Goal: Information Seeking & Learning: Learn about a topic

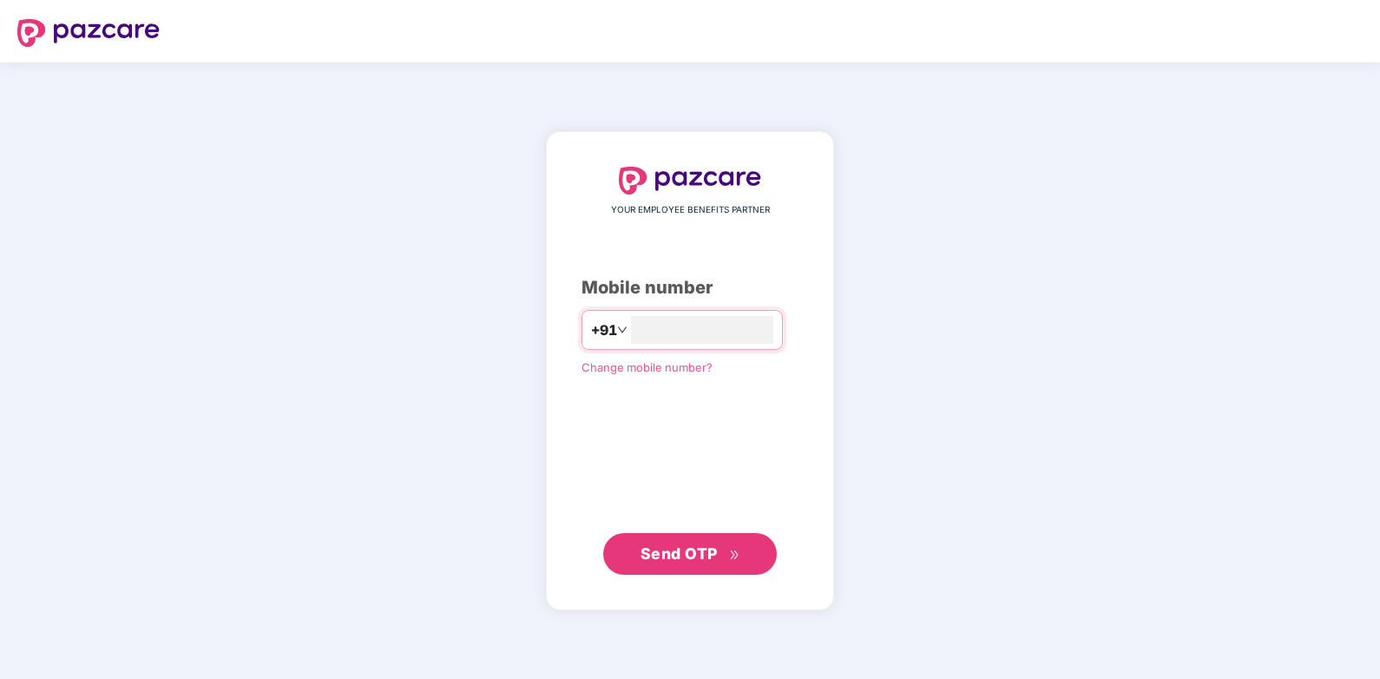
type input "**********"
click at [689, 554] on span "Send OTP" at bounding box center [678, 552] width 77 height 18
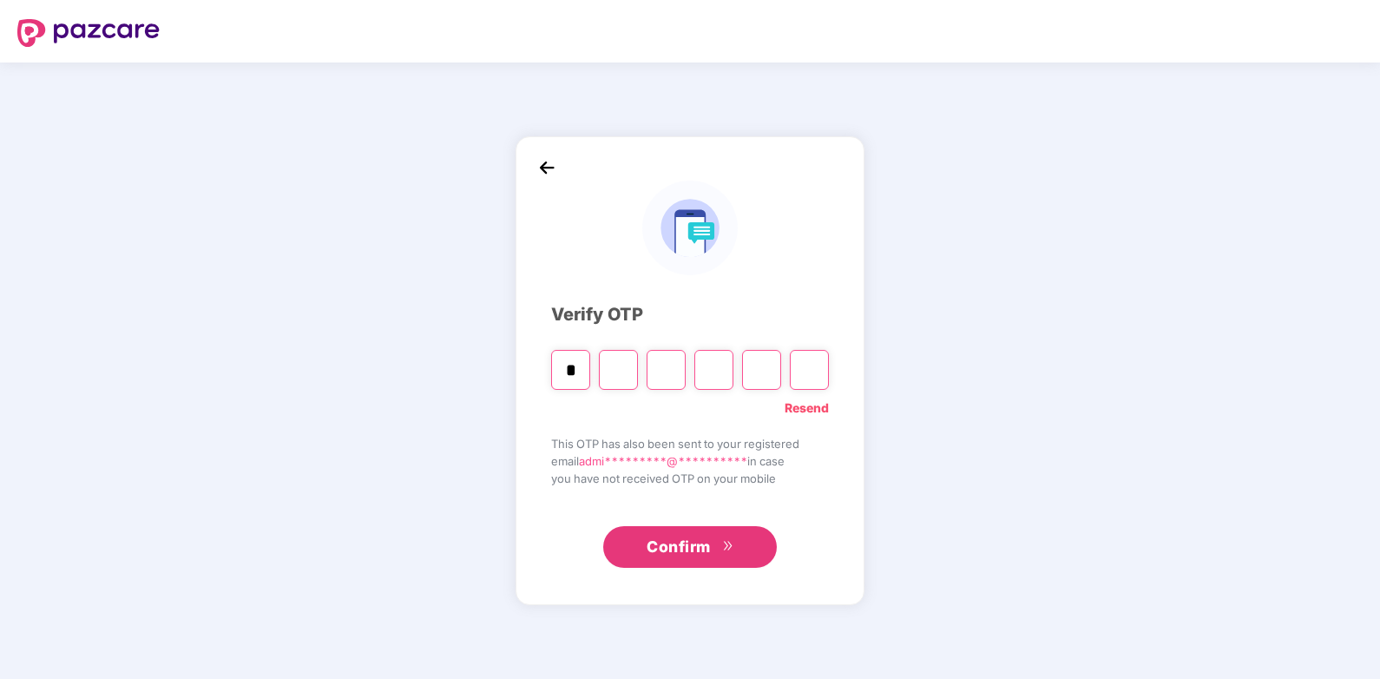
click at [564, 366] on input "*" at bounding box center [570, 370] width 39 height 40
type input "*"
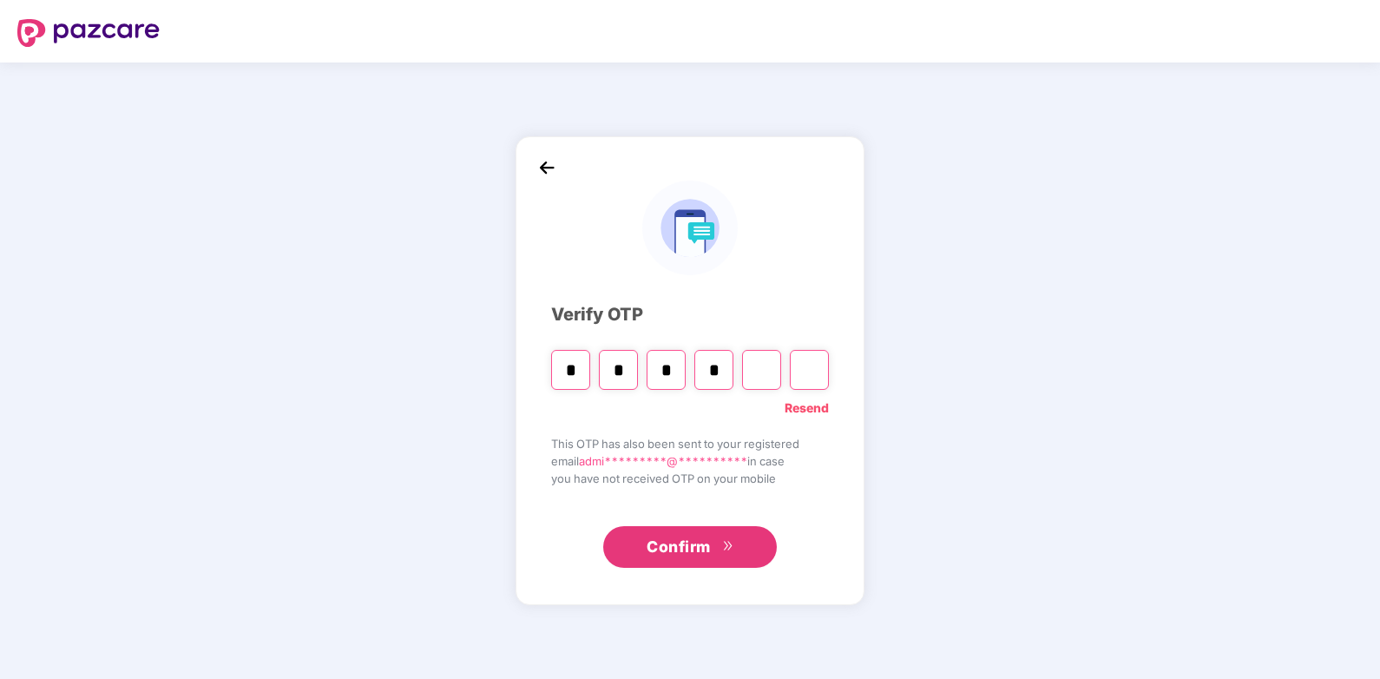
type input "*"
click at [586, 364] on input "*" at bounding box center [570, 370] width 39 height 40
type input "*"
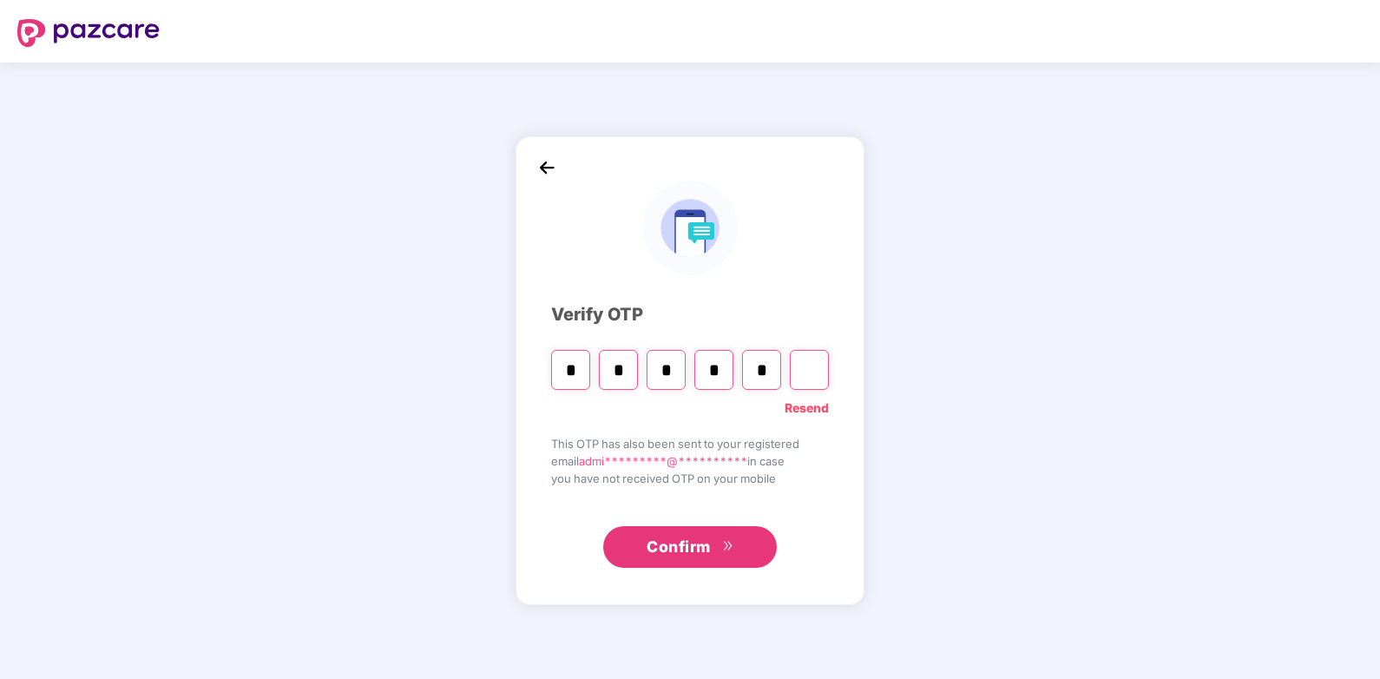
type input "*"
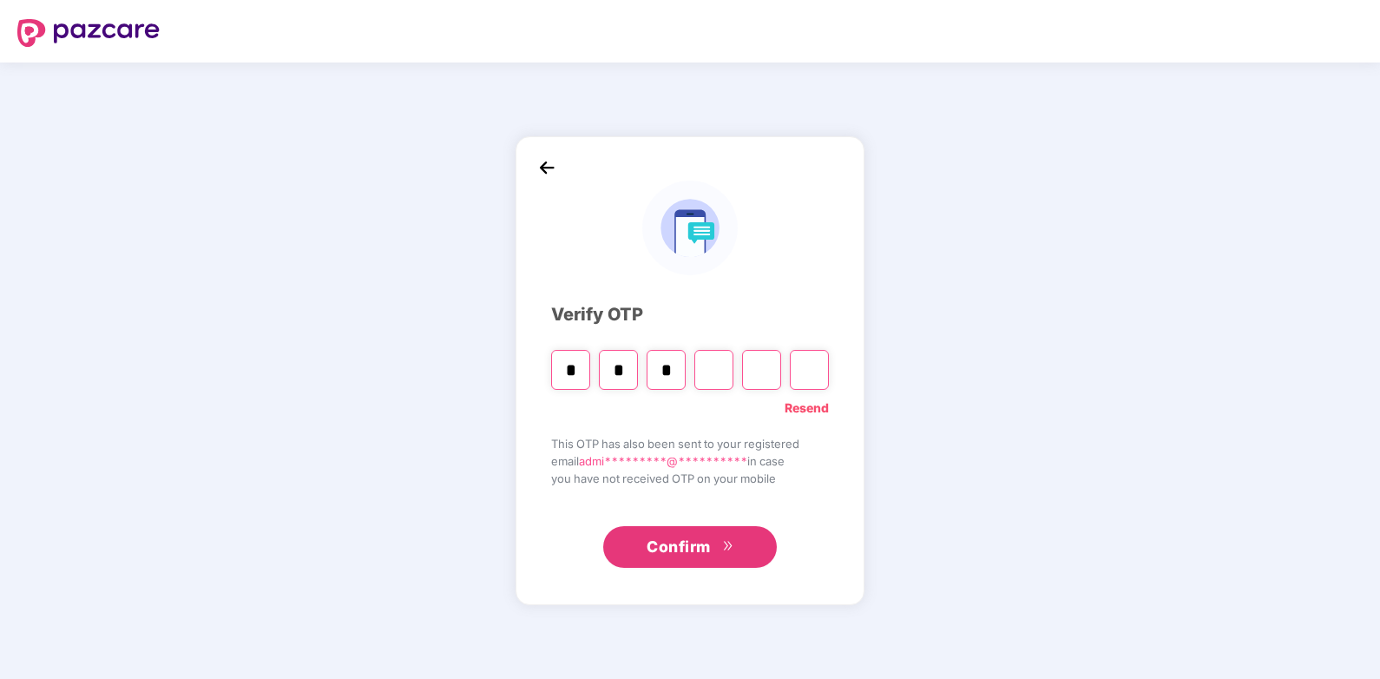
type input "*"
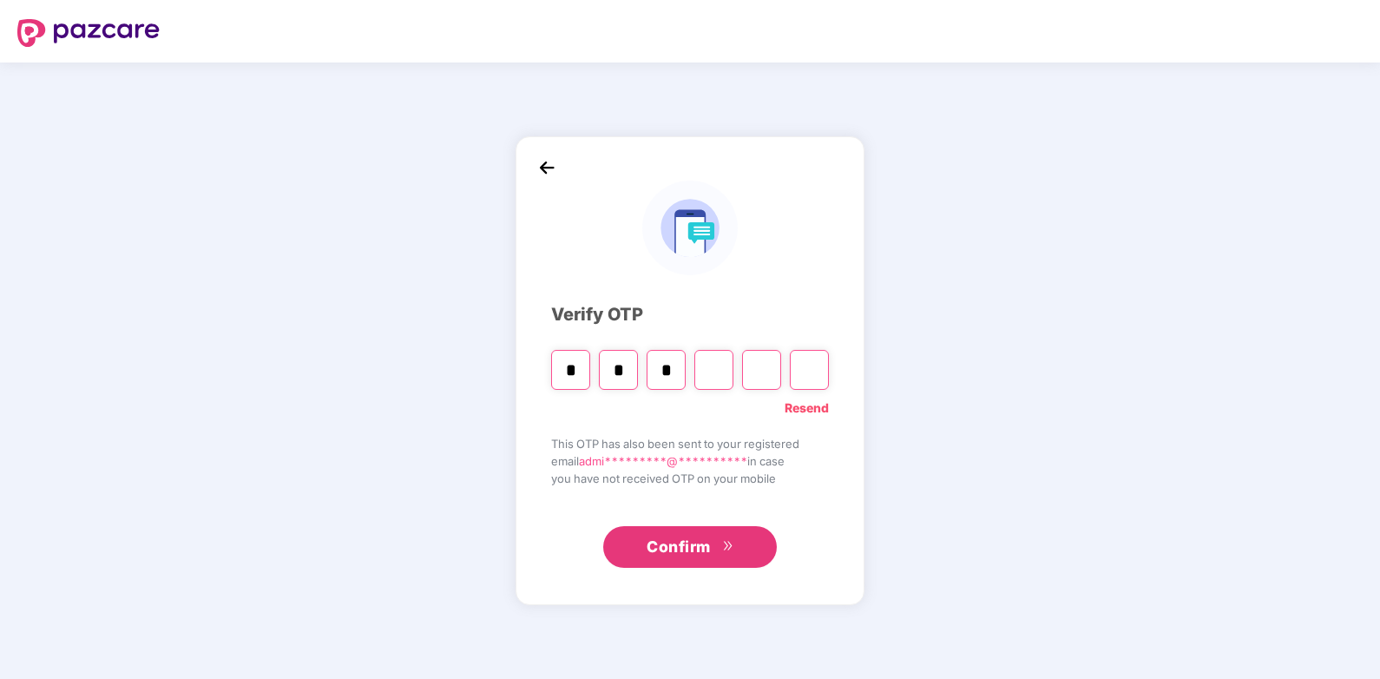
type input "*"
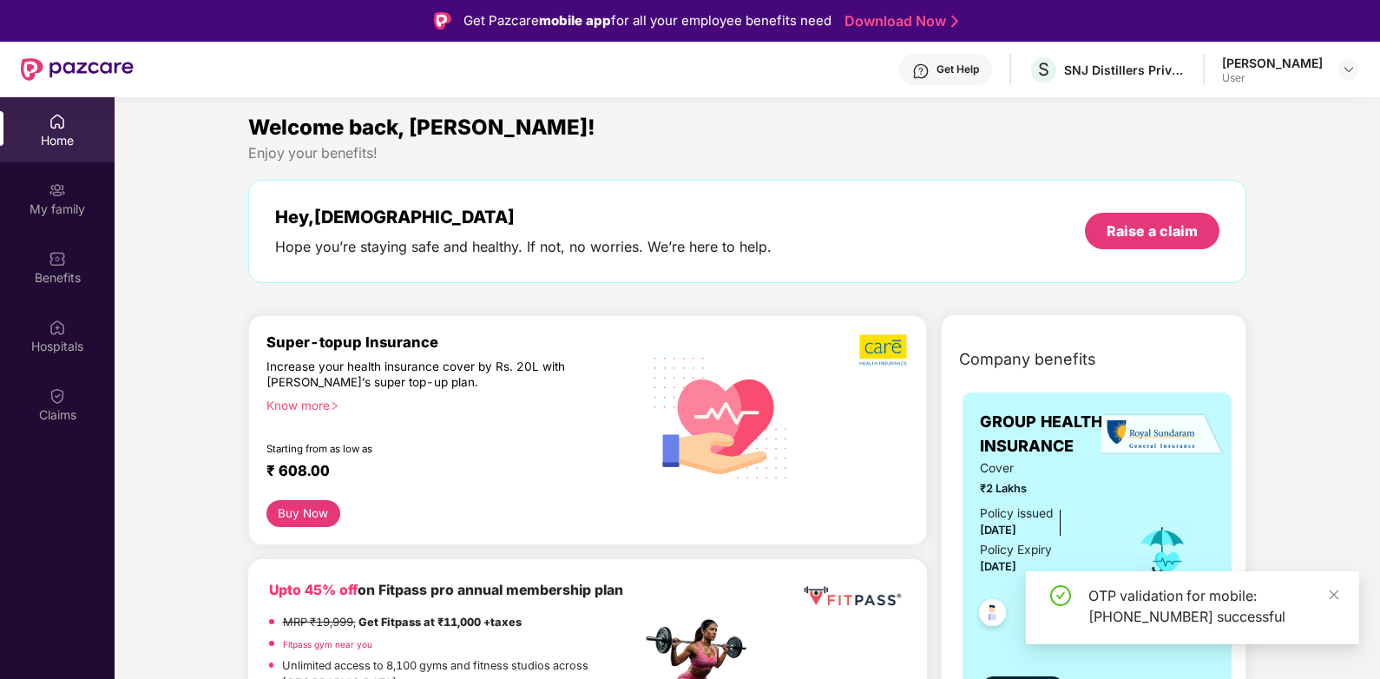
click at [423, 238] on div "Hope you’re staying safe and healthy. If not, no worries. We’re here to help." at bounding box center [523, 247] width 496 height 18
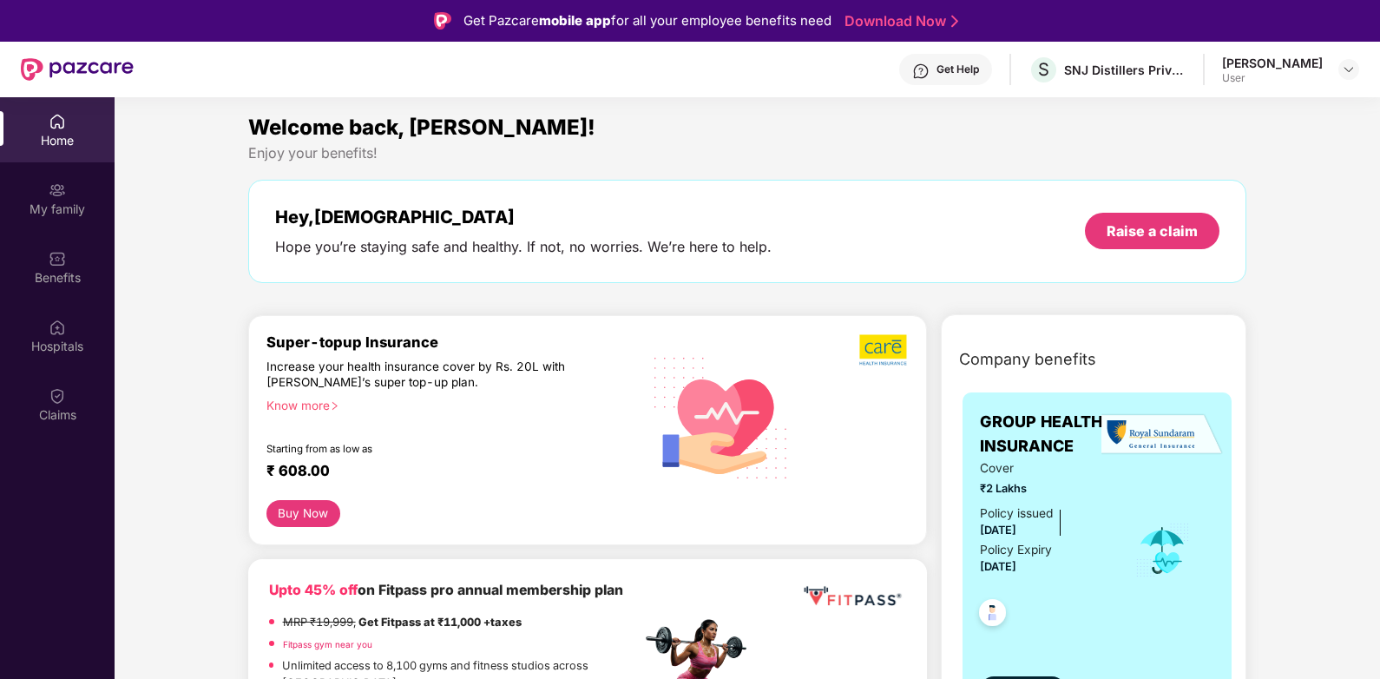
drag, startPoint x: 423, startPoint y: 238, endPoint x: 379, endPoint y: 271, distance: 54.5
click at [379, 271] on div "Hey, [PERSON_NAME] Hope you’re staying safe and healthy. If not, no worries. We…" at bounding box center [747, 231] width 999 height 103
click at [1227, 70] on div "[PERSON_NAME]" at bounding box center [1272, 63] width 101 height 16
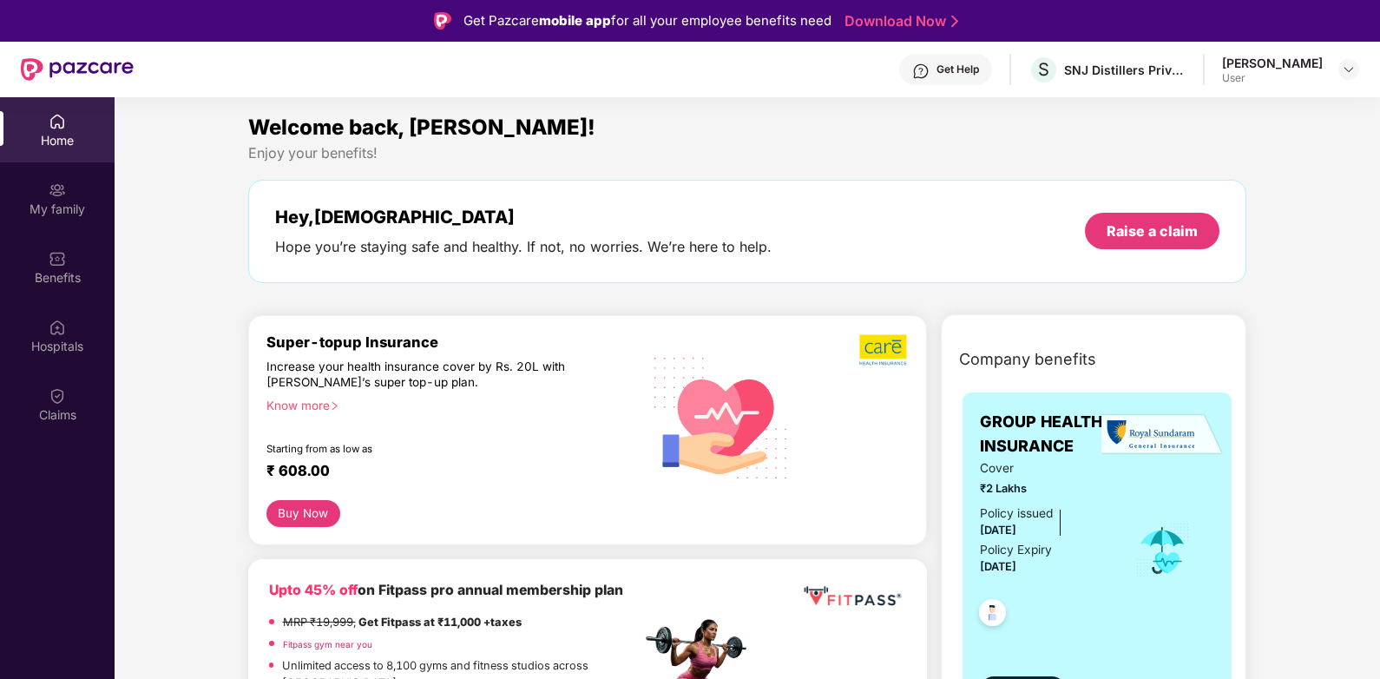
drag, startPoint x: 1227, startPoint y: 70, endPoint x: 1293, endPoint y: 191, distance: 137.5
click at [1345, 67] on img at bounding box center [1348, 69] width 14 height 14
click at [1273, 167] on div "[PERSON_NAME]" at bounding box center [1253, 158] width 101 height 16
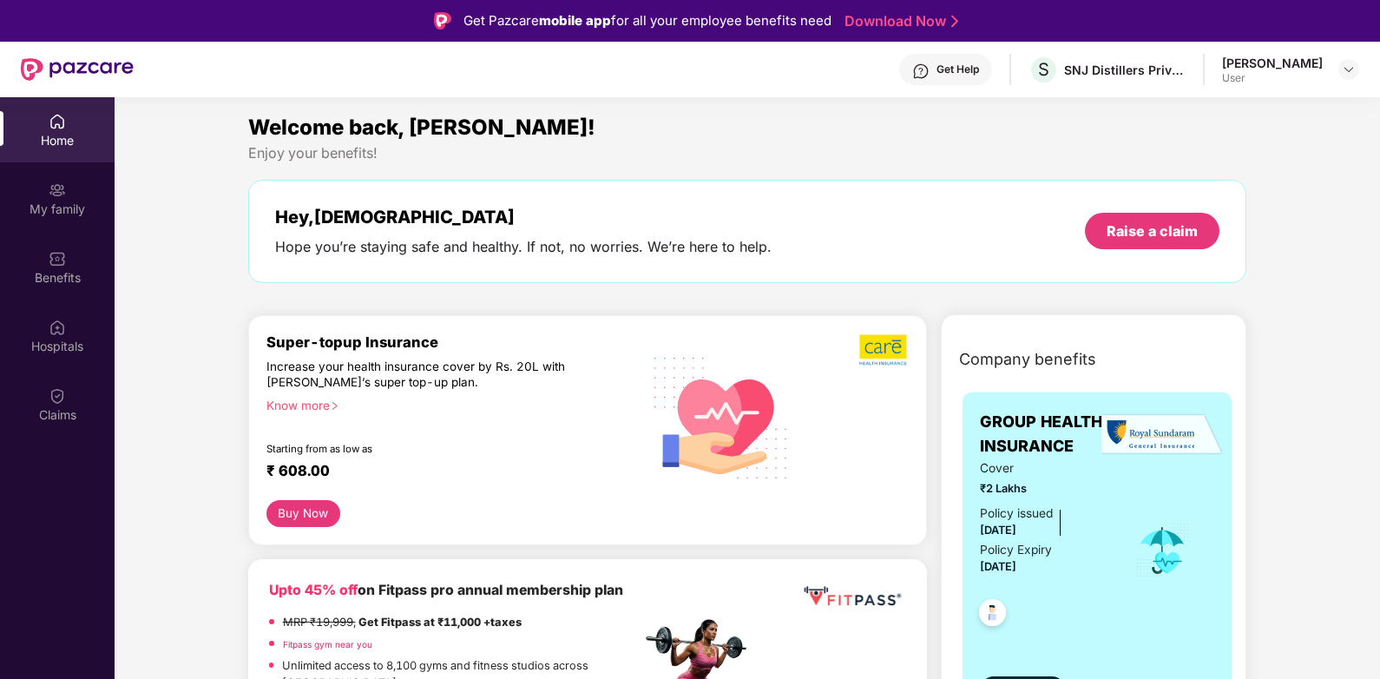
click at [1347, 57] on div "[PERSON_NAME] User" at bounding box center [1290, 70] width 137 height 30
click at [1352, 69] on img at bounding box center [1348, 69] width 14 height 14
click at [1183, 164] on span "V" at bounding box center [1182, 164] width 10 height 21
click at [1183, 164] on div "Welcome back, [PERSON_NAME]! Enjoy your benefits! Hey, [PERSON_NAME] Hope you’r…" at bounding box center [747, 205] width 1013 height 189
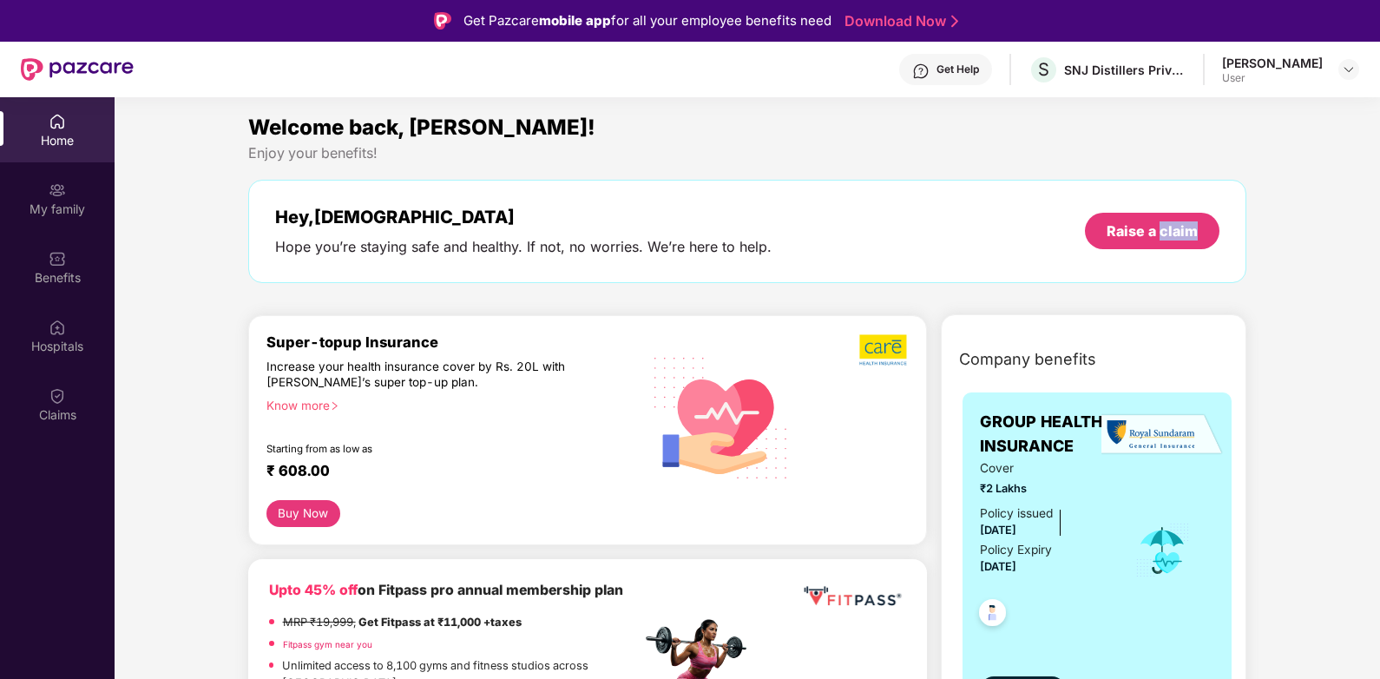
click at [1183, 164] on div "Welcome back, [PERSON_NAME]! Enjoy your benefits! Hey, [PERSON_NAME] Hope you’r…" at bounding box center [747, 205] width 1013 height 189
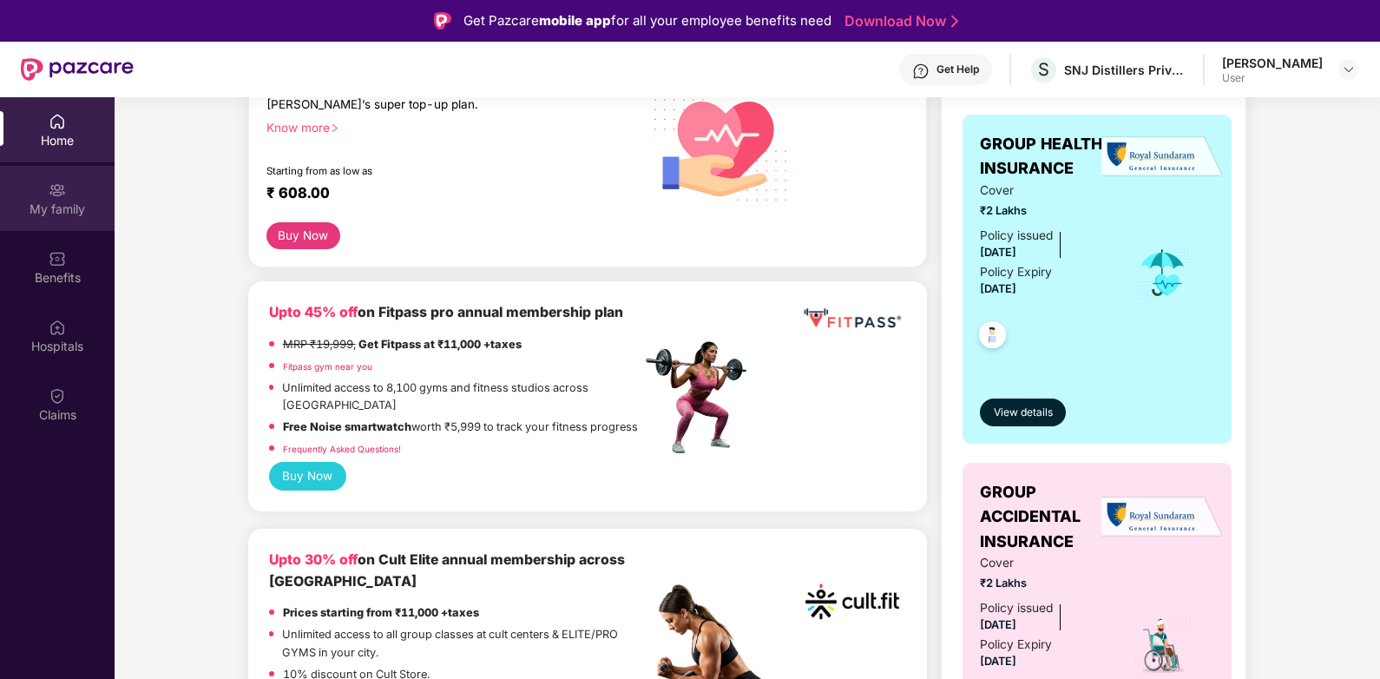
click at [69, 206] on div "My family" at bounding box center [57, 208] width 115 height 17
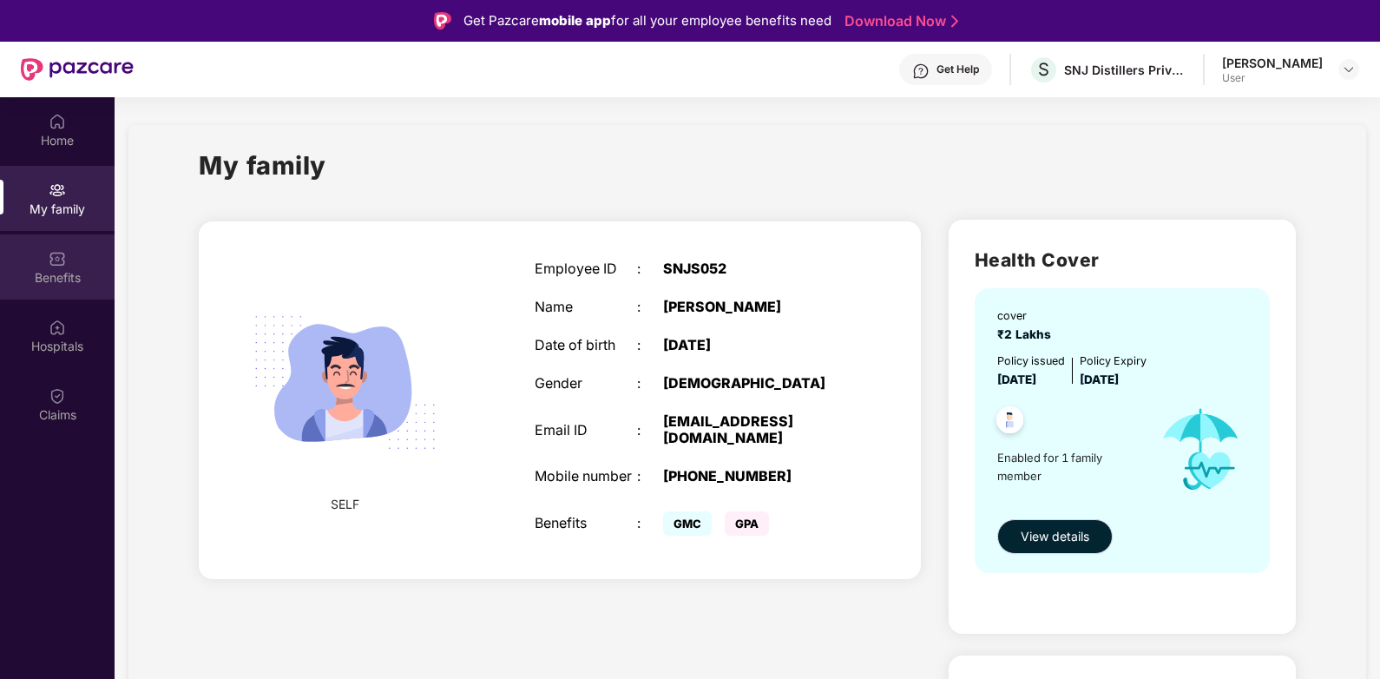
click at [57, 283] on div "Benefits" at bounding box center [57, 277] width 115 height 17
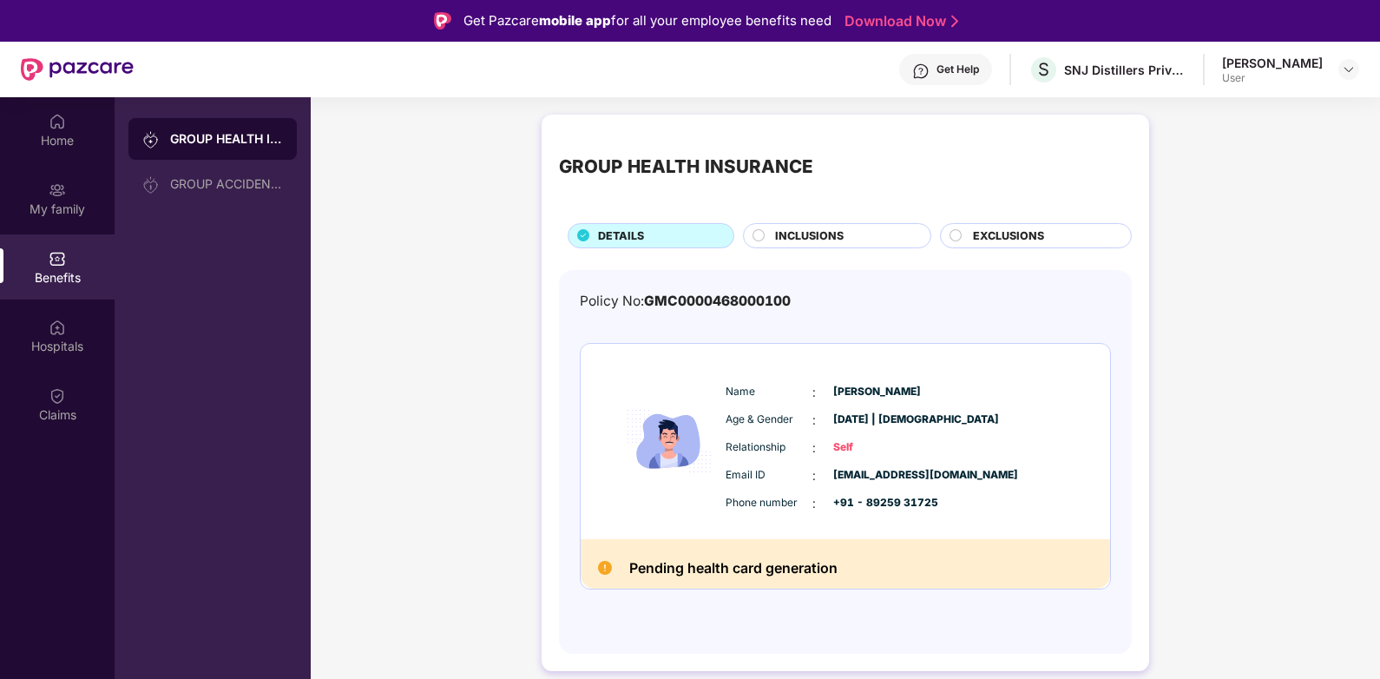
click at [72, 267] on div "Benefits" at bounding box center [57, 266] width 115 height 65
click at [74, 266] on div "Benefits" at bounding box center [57, 266] width 115 height 65
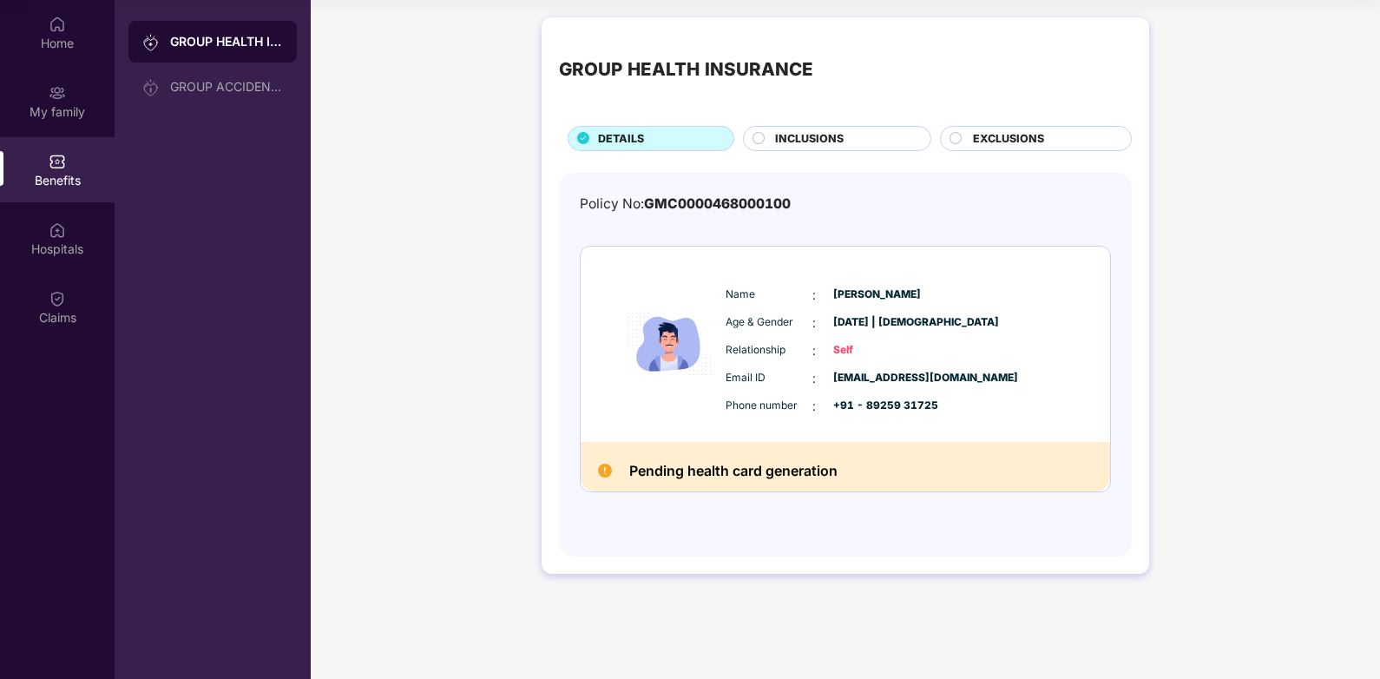
scroll to position [4, 0]
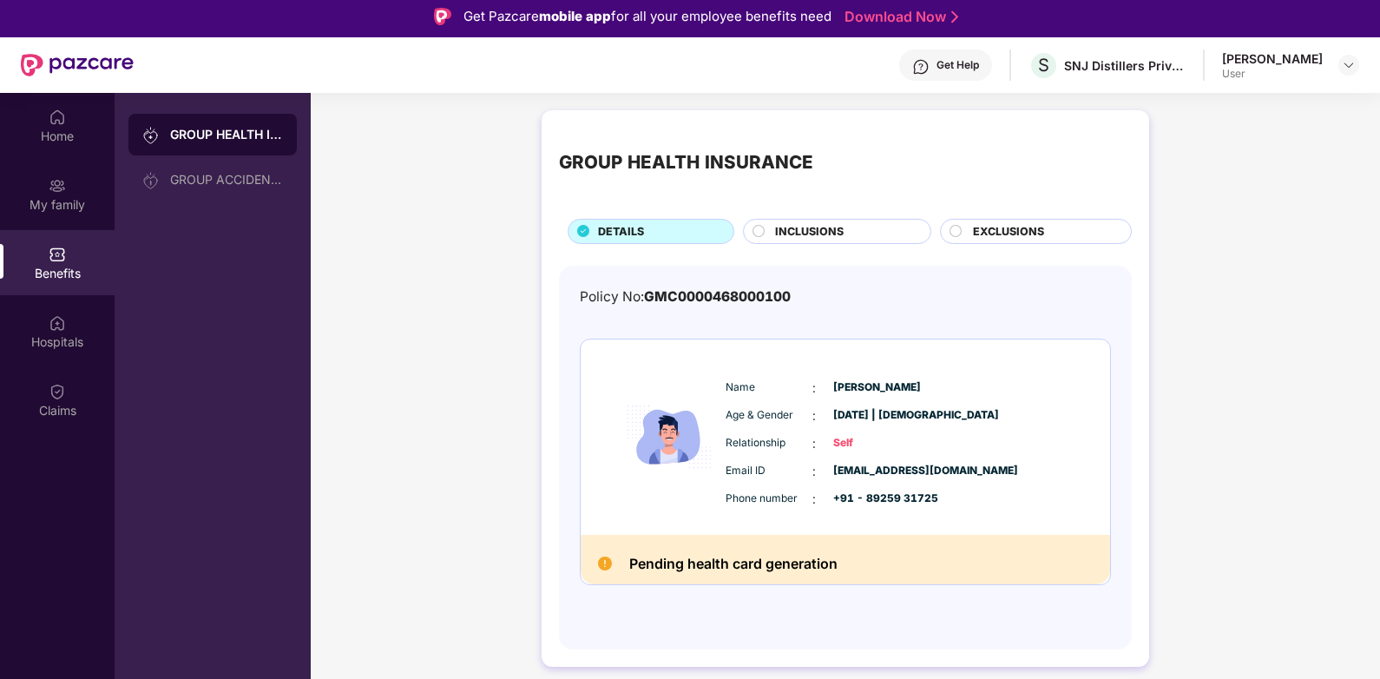
click at [757, 233] on circle at bounding box center [757, 230] width 11 height 11
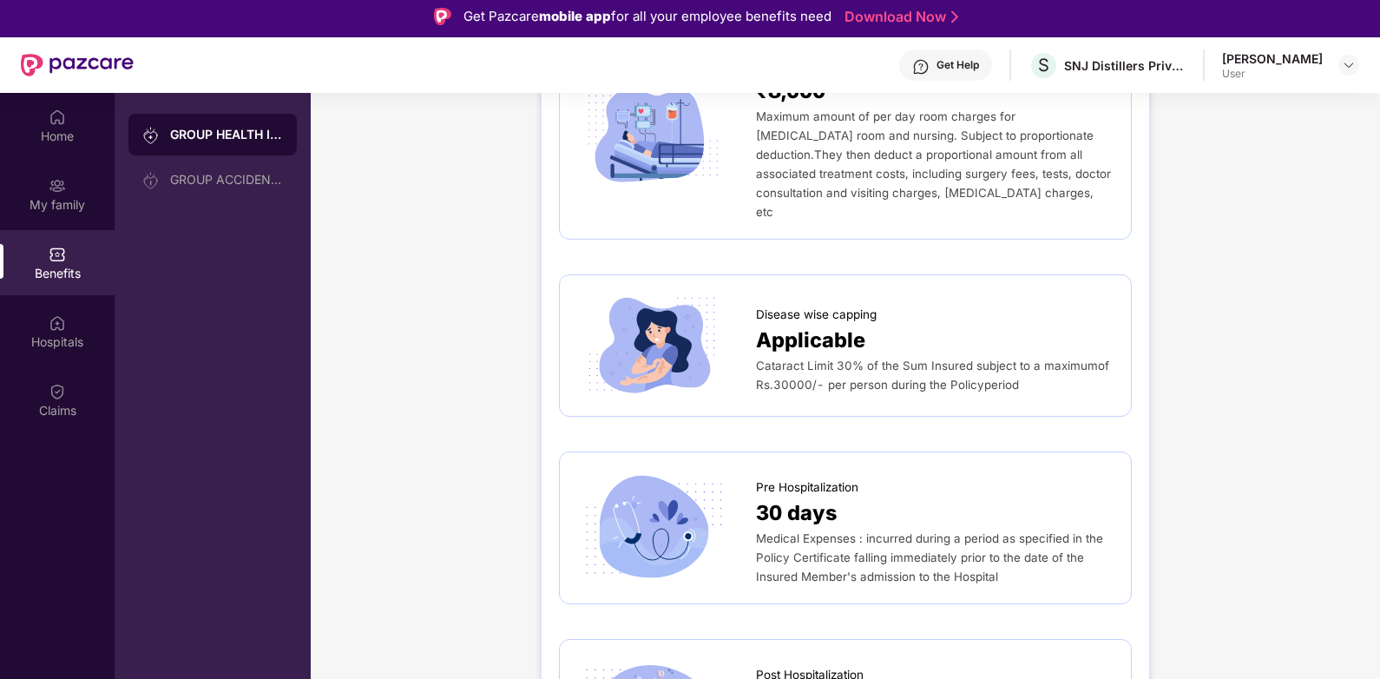
scroll to position [462, 0]
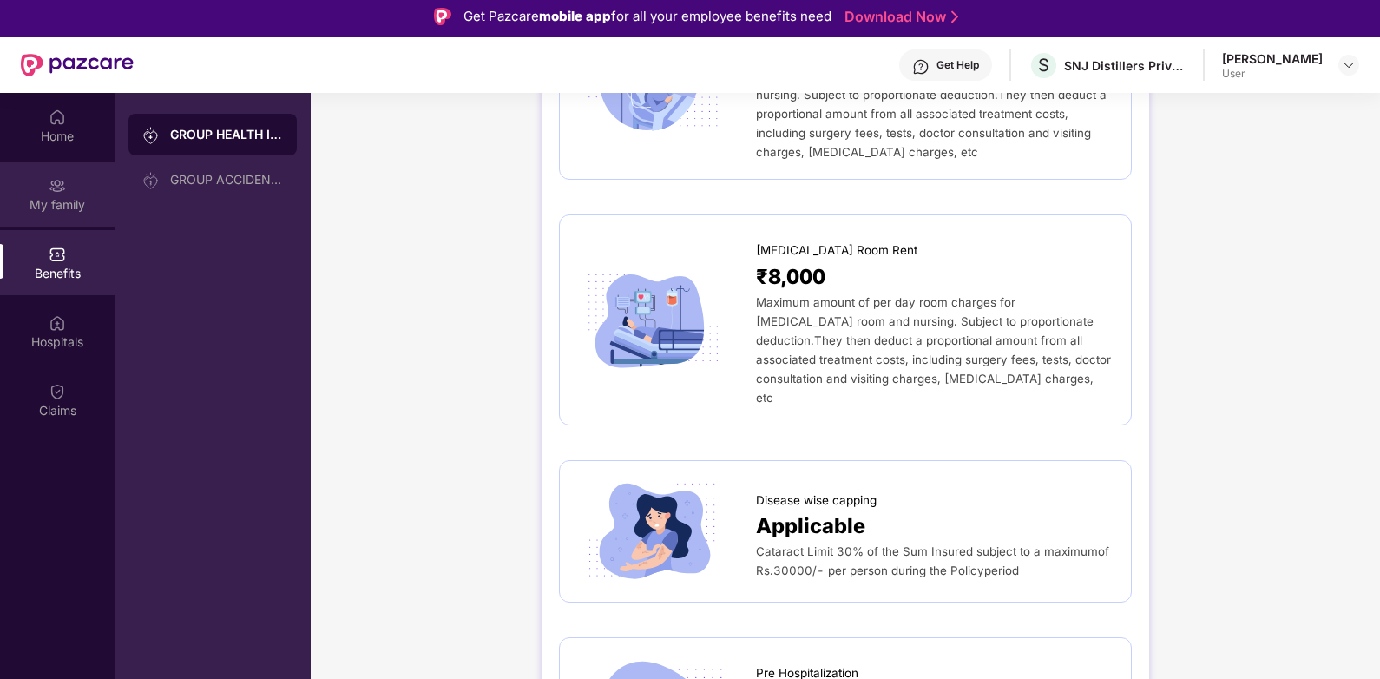
drag, startPoint x: 86, startPoint y: 204, endPoint x: 95, endPoint y: 201, distance: 9.1
click at [95, 201] on div "My family" at bounding box center [57, 204] width 115 height 17
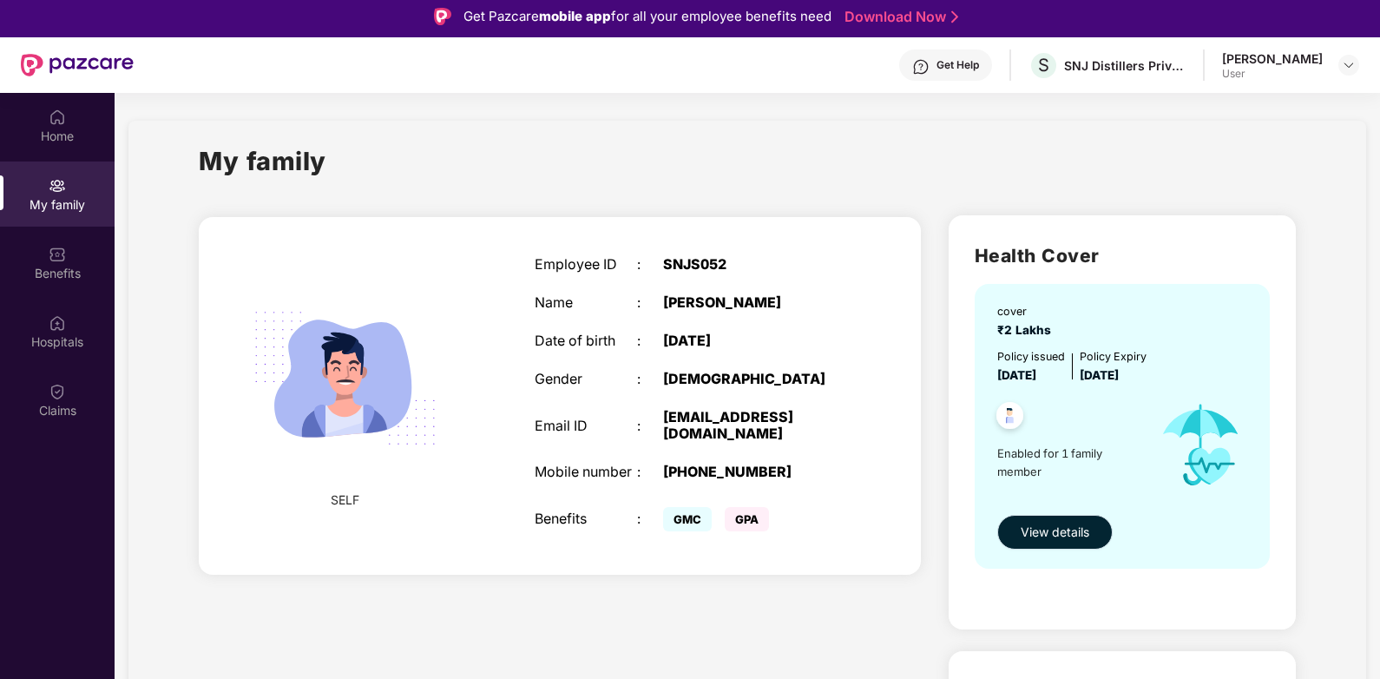
click at [1058, 540] on span "View details" at bounding box center [1054, 531] width 69 height 19
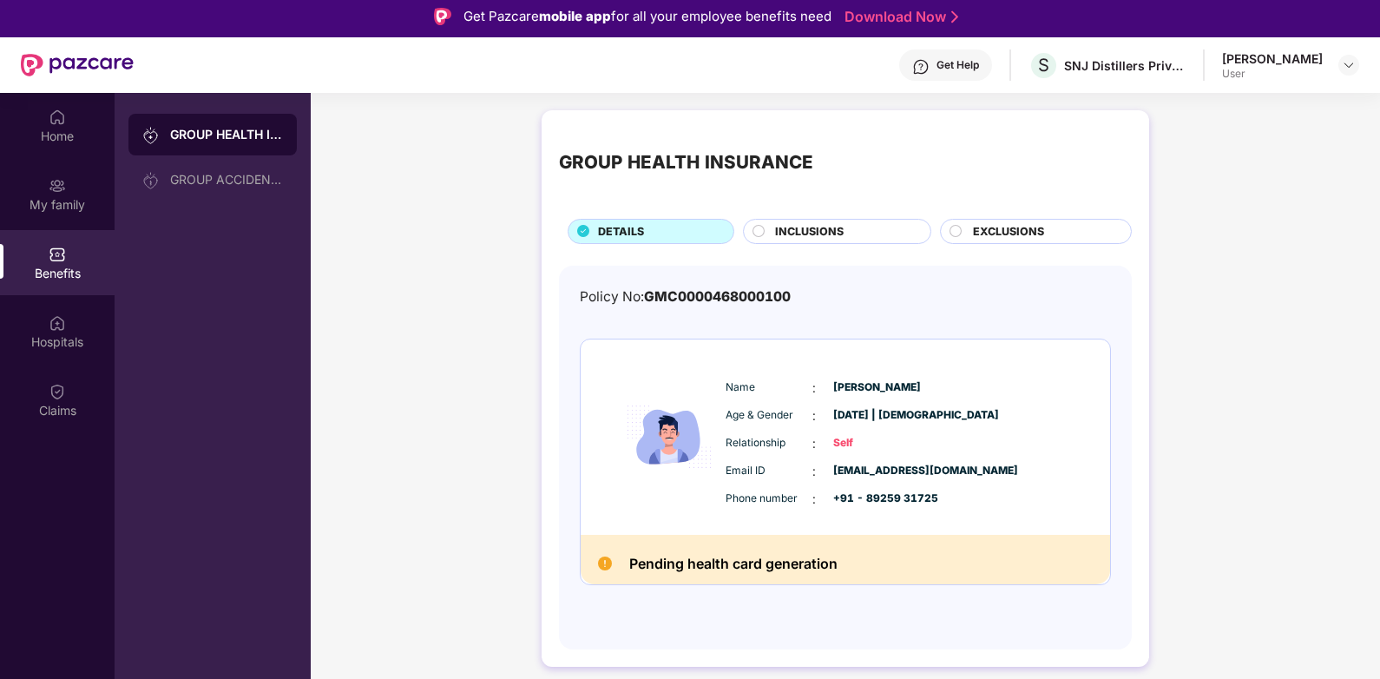
click at [757, 226] on circle at bounding box center [757, 230] width 11 height 11
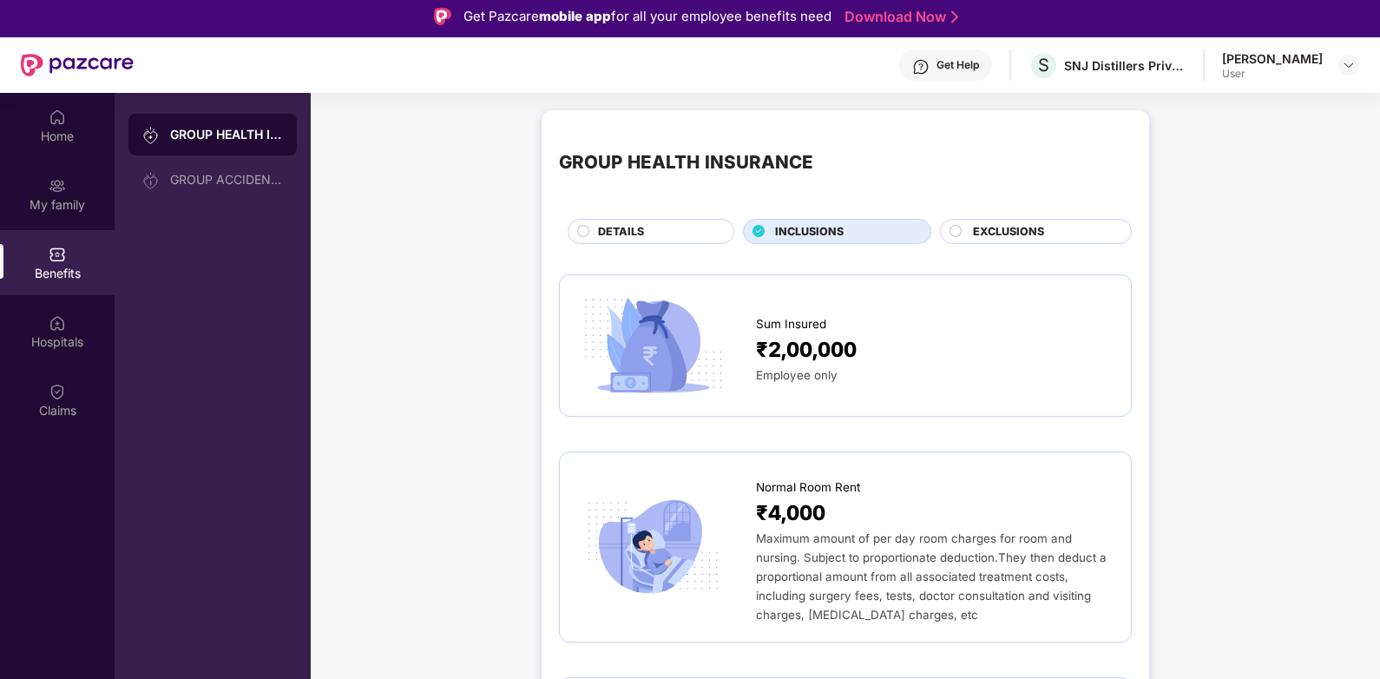
click at [951, 228] on circle at bounding box center [955, 230] width 11 height 11
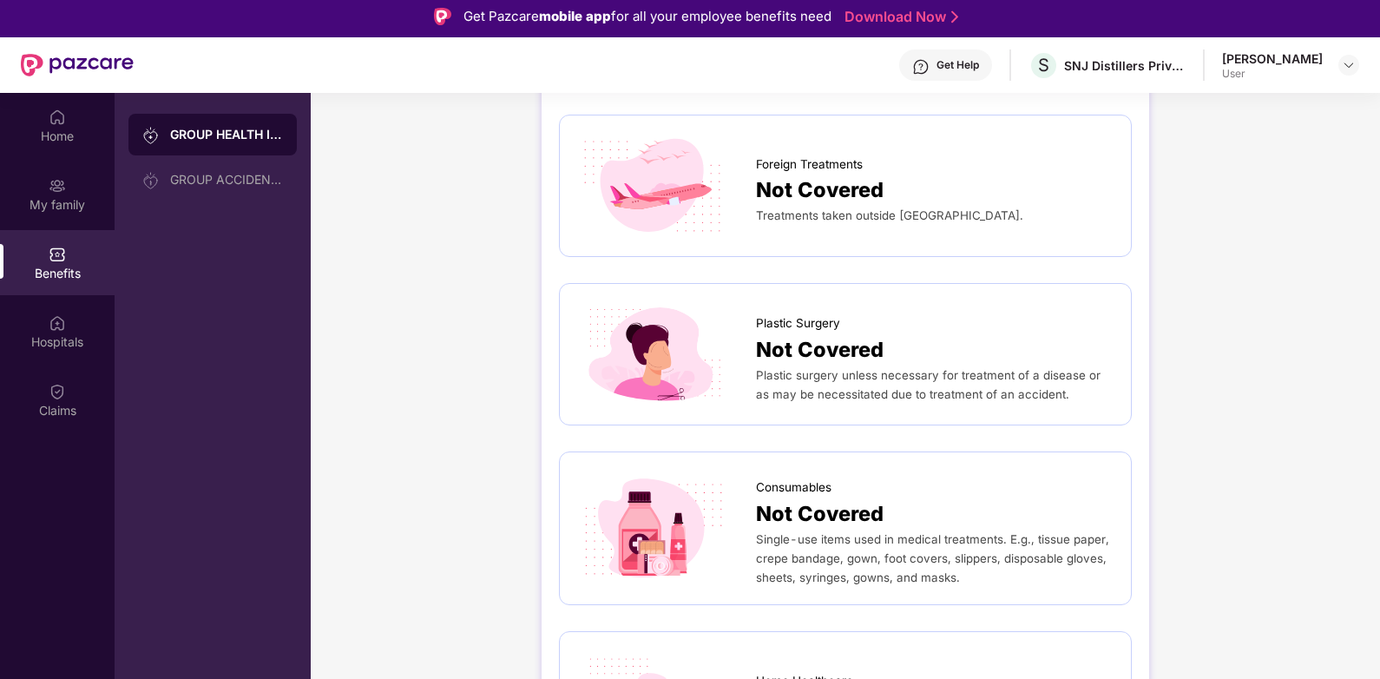
scroll to position [926, 0]
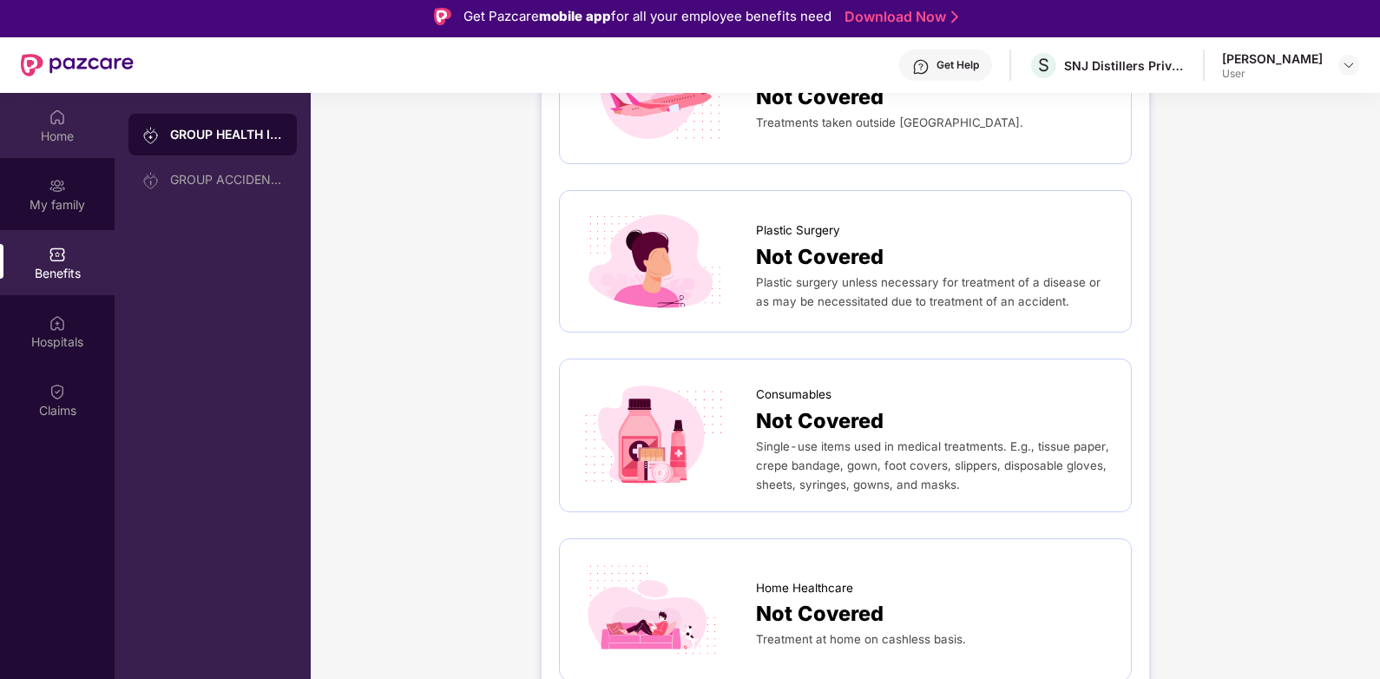
click at [68, 123] on div "Home" at bounding box center [57, 125] width 115 height 65
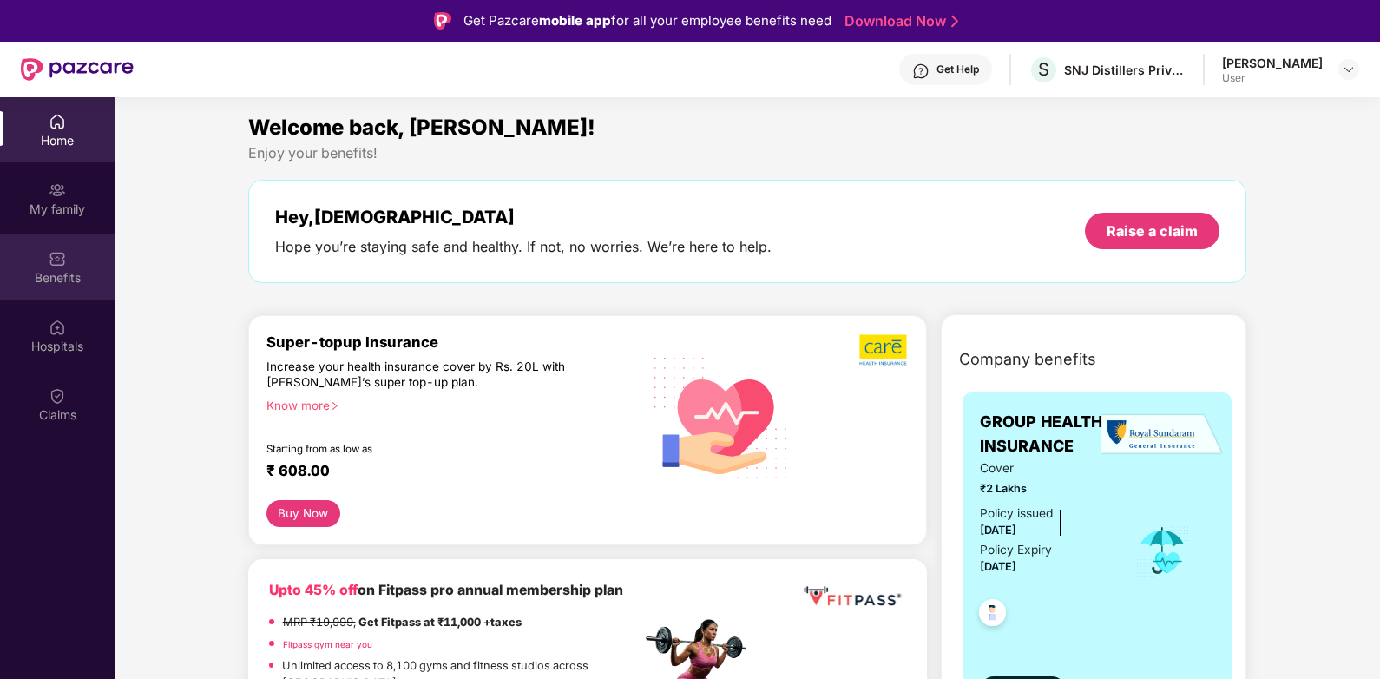
click at [63, 262] on img at bounding box center [57, 258] width 17 height 17
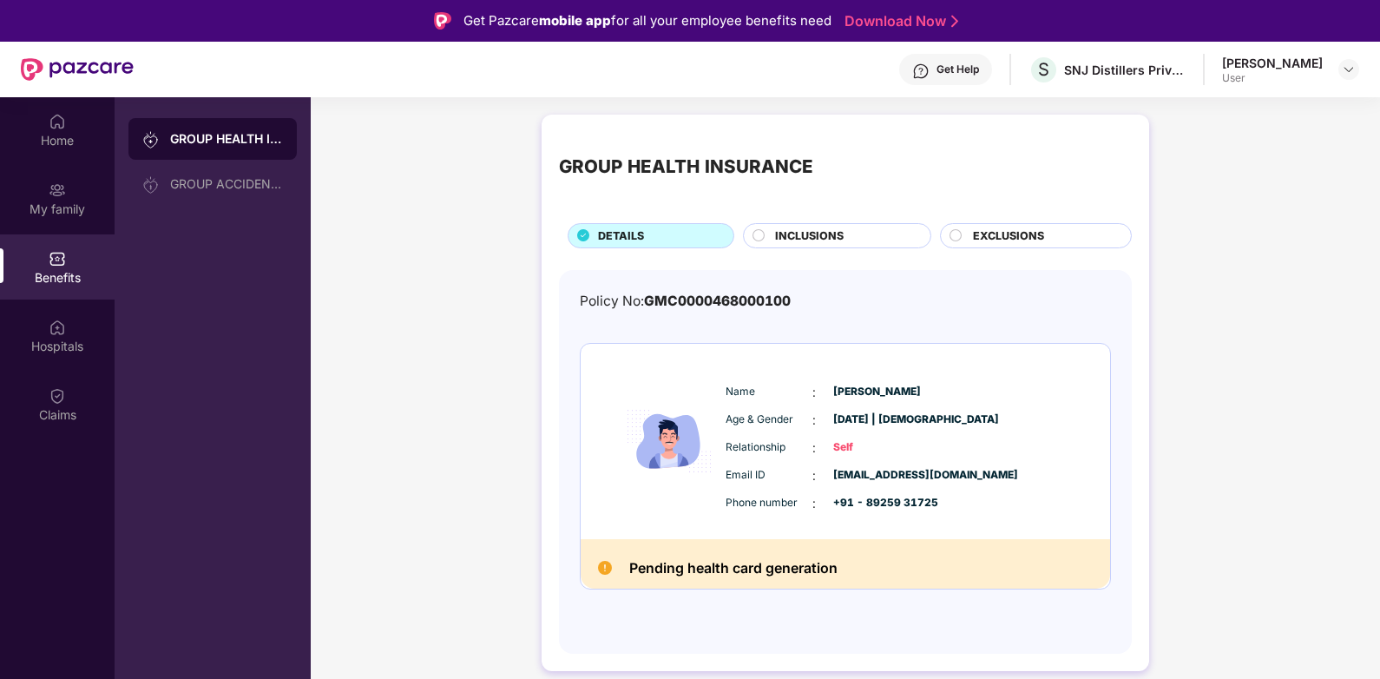
click at [955, 233] on circle at bounding box center [955, 234] width 11 height 11
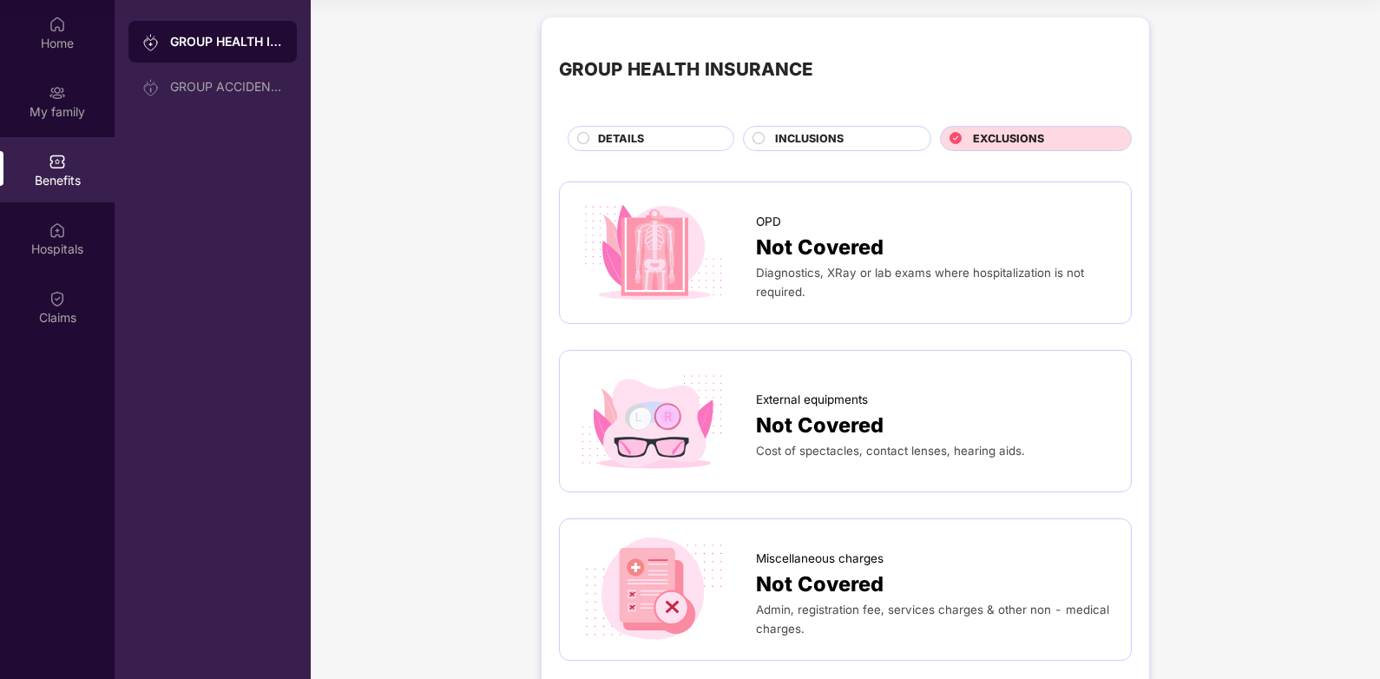
click at [755, 135] on circle at bounding box center [757, 137] width 11 height 11
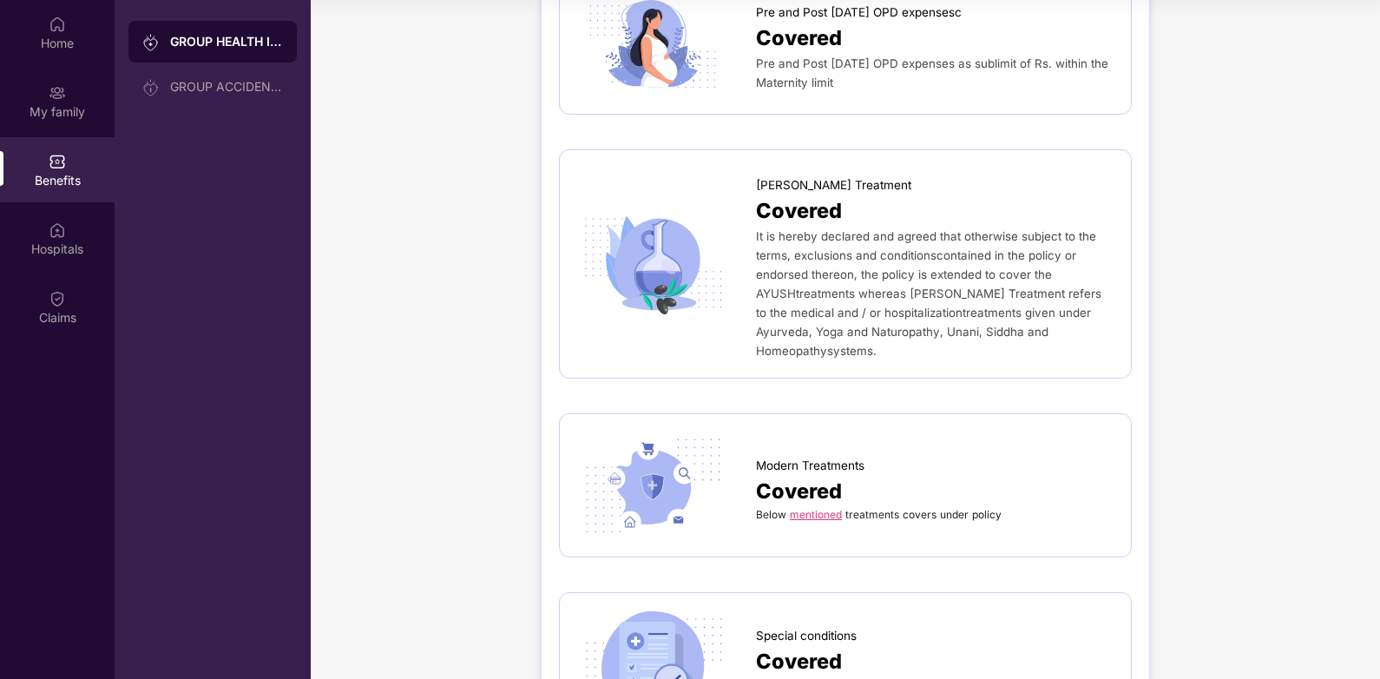
scroll to position [1938, 0]
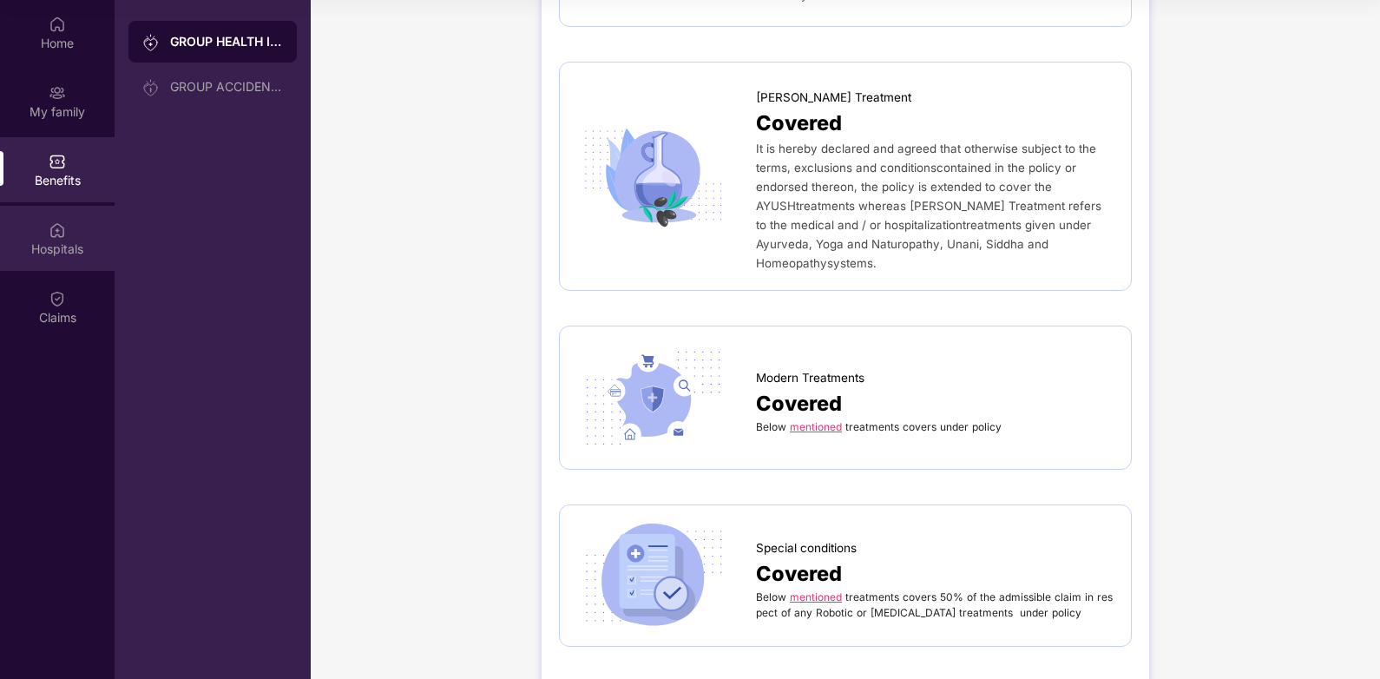
click at [51, 247] on div "Hospitals" at bounding box center [57, 248] width 115 height 17
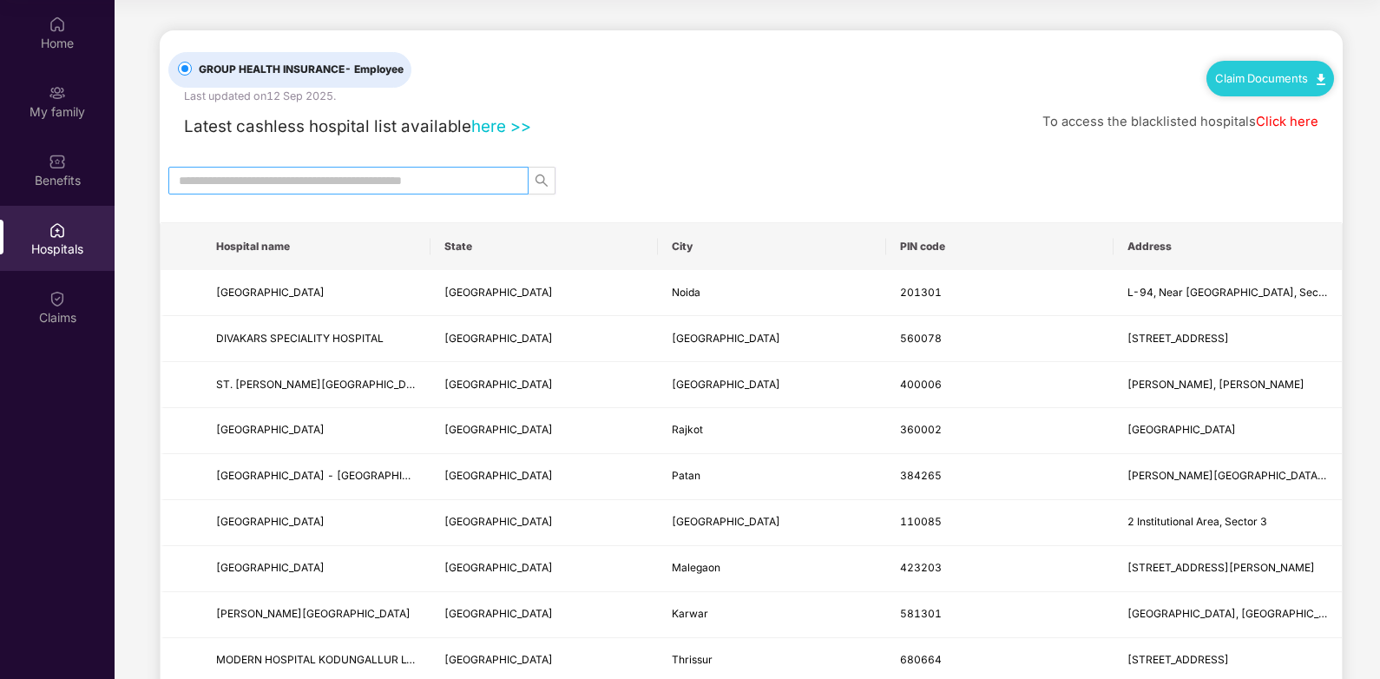
click at [397, 174] on input "text" at bounding box center [341, 180] width 325 height 19
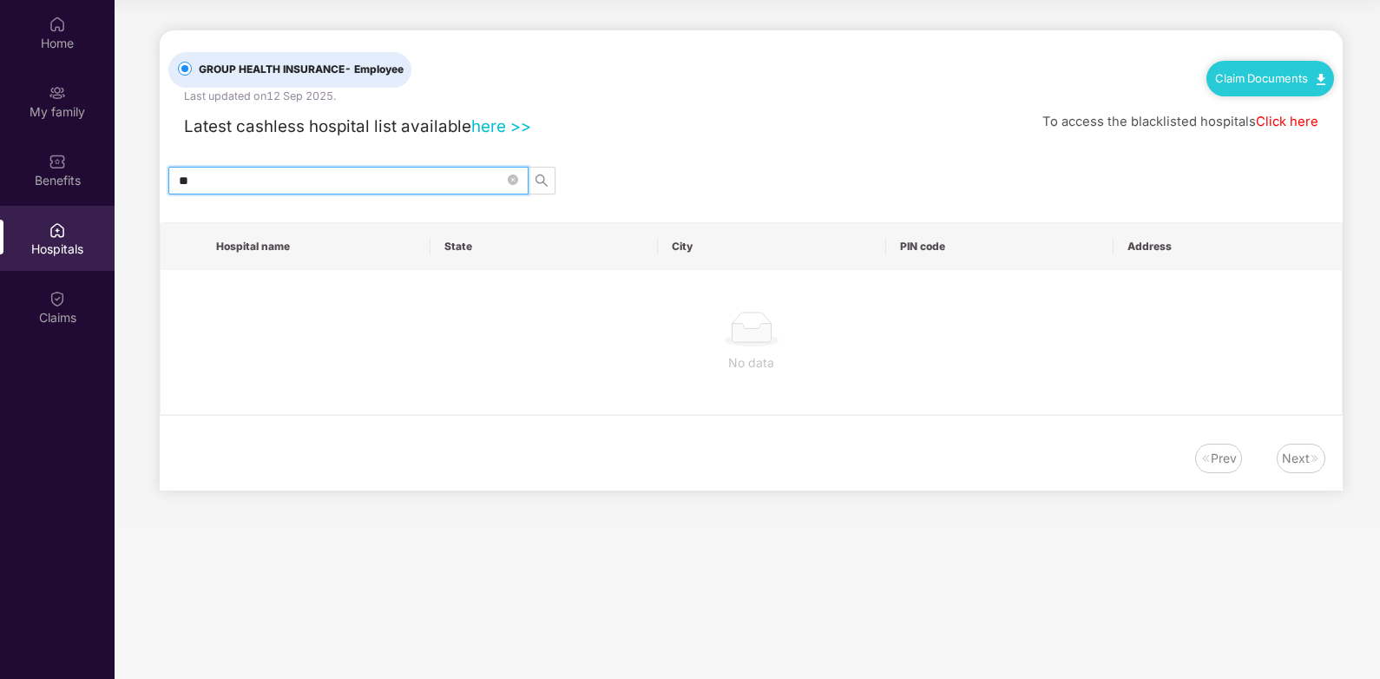
type input "*"
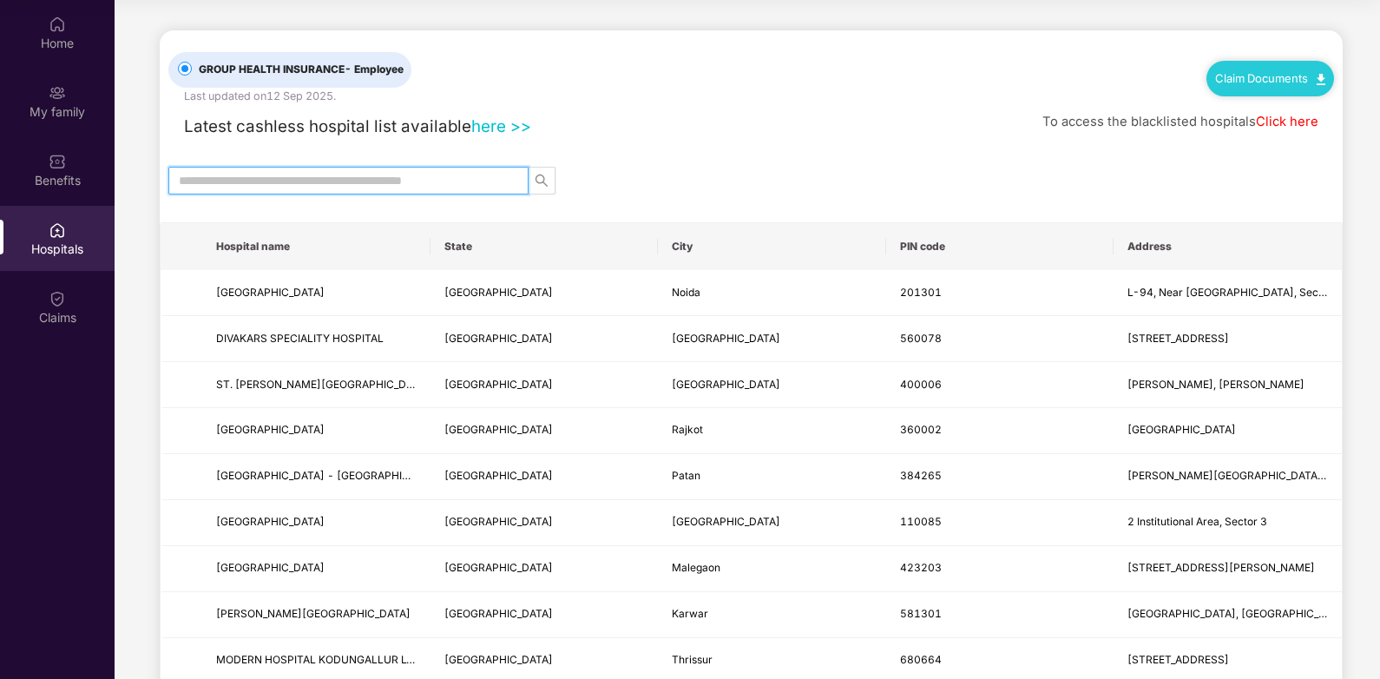
click at [417, 175] on input "text" at bounding box center [341, 180] width 325 height 19
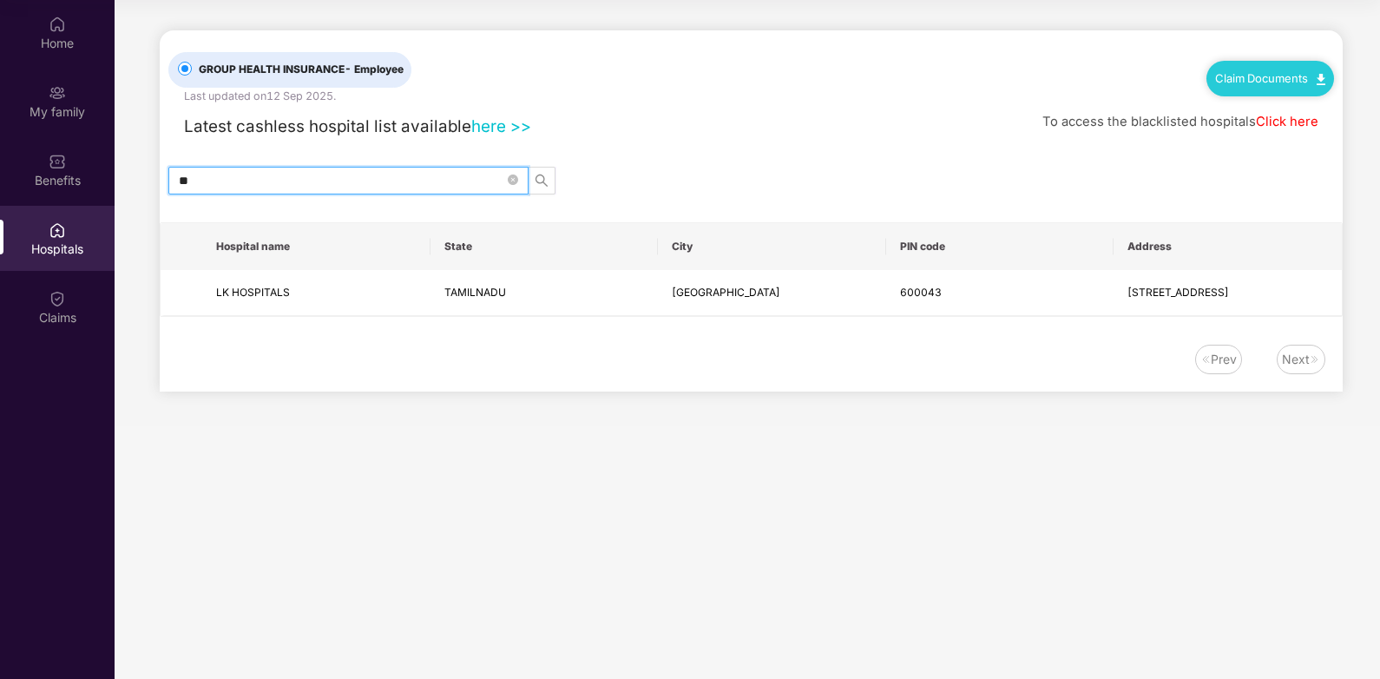
type input "*"
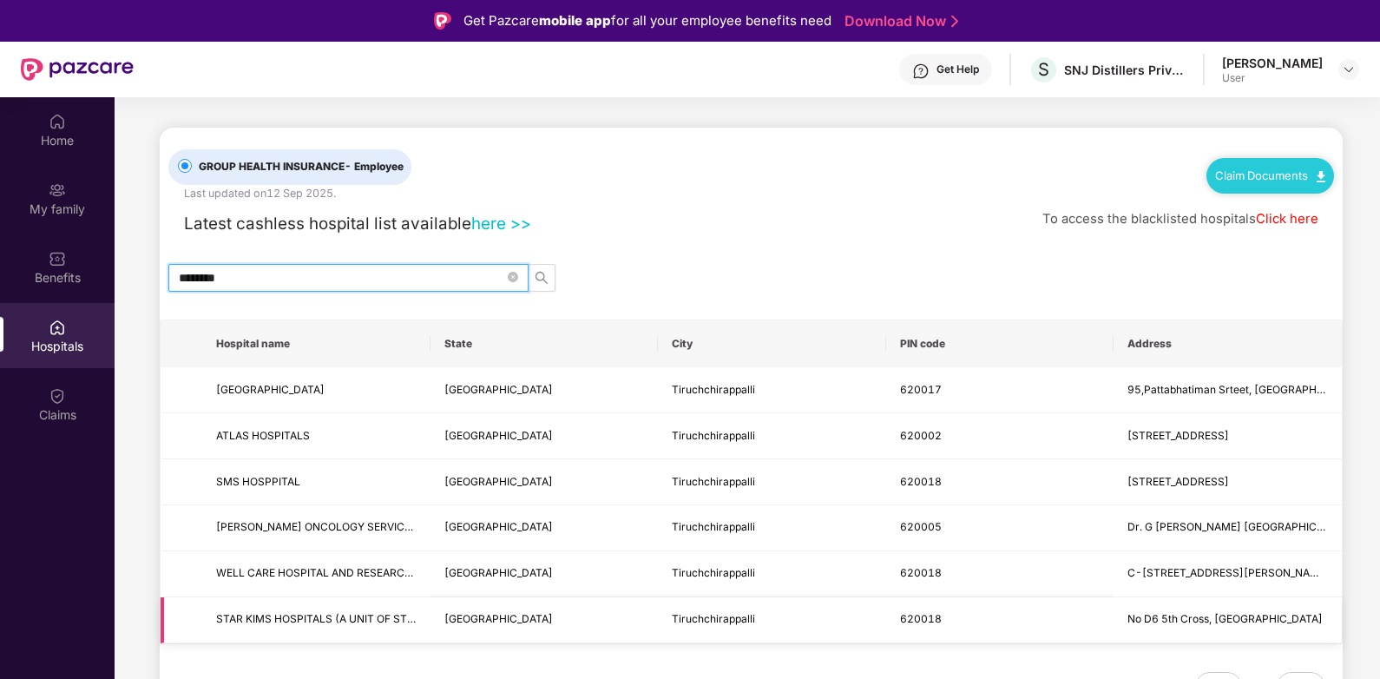
scroll to position [97, 0]
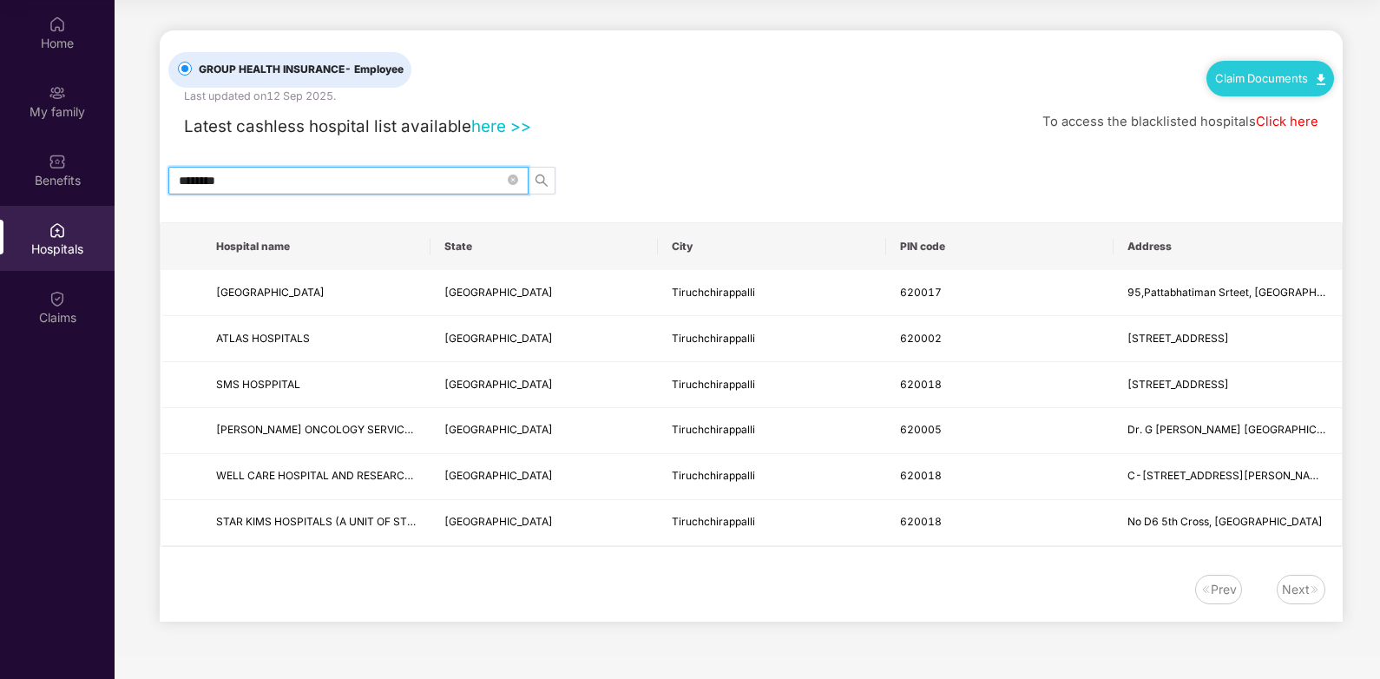
click at [302, 178] on input "********" at bounding box center [341, 180] width 325 height 19
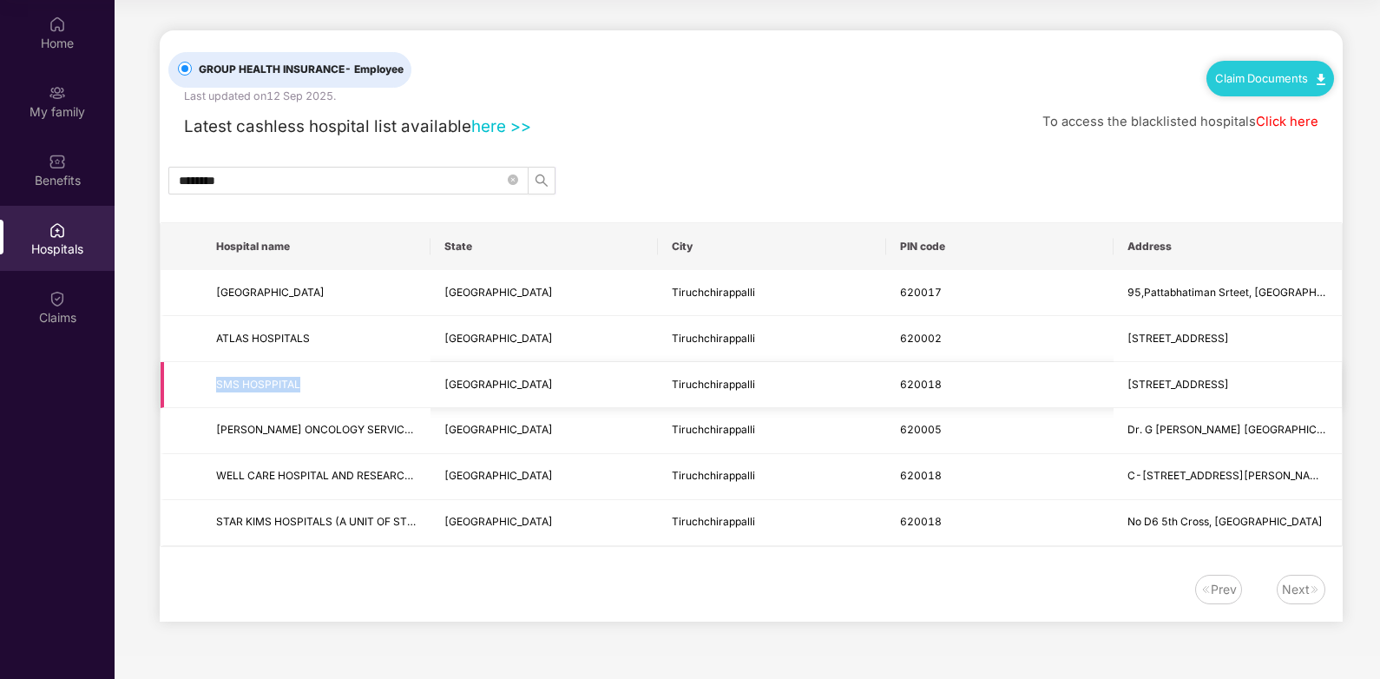
drag, startPoint x: 217, startPoint y: 384, endPoint x: 312, endPoint y: 391, distance: 95.8
click at [312, 391] on span "SMS HOSPPITAL" at bounding box center [316, 385] width 200 height 16
click at [364, 562] on div "GROUP HEALTH INSURANCE - Employee Last updated on [DATE] . Claim Documents Late…" at bounding box center [751, 325] width 1183 height 591
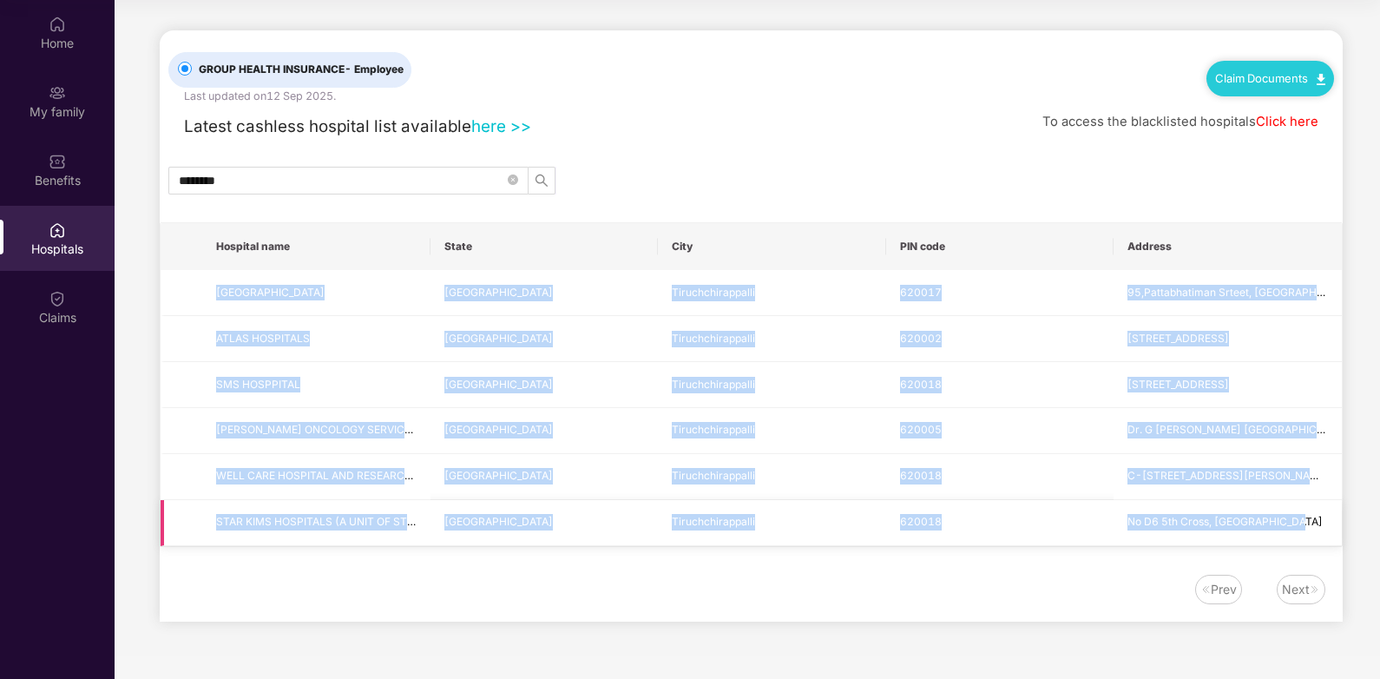
drag, startPoint x: 213, startPoint y: 292, endPoint x: 1303, endPoint y: 523, distance: 1114.8
click at [1303, 523] on tbody "[GEOGRAPHIC_DATA] [GEOGRAPHIC_DATA] Tiruchchirappalli [STREET_ADDRESS][PERSON_N…" at bounding box center [751, 408] width 1181 height 276
click at [1298, 521] on span "No D6 5th Cross, [GEOGRAPHIC_DATA]" at bounding box center [1227, 522] width 200 height 16
drag, startPoint x: 213, startPoint y: 294, endPoint x: 1306, endPoint y: 531, distance: 1117.8
click at [1306, 531] on tbody "[GEOGRAPHIC_DATA] [GEOGRAPHIC_DATA] Tiruchchirappalli [STREET_ADDRESS][PERSON_N…" at bounding box center [751, 408] width 1181 height 276
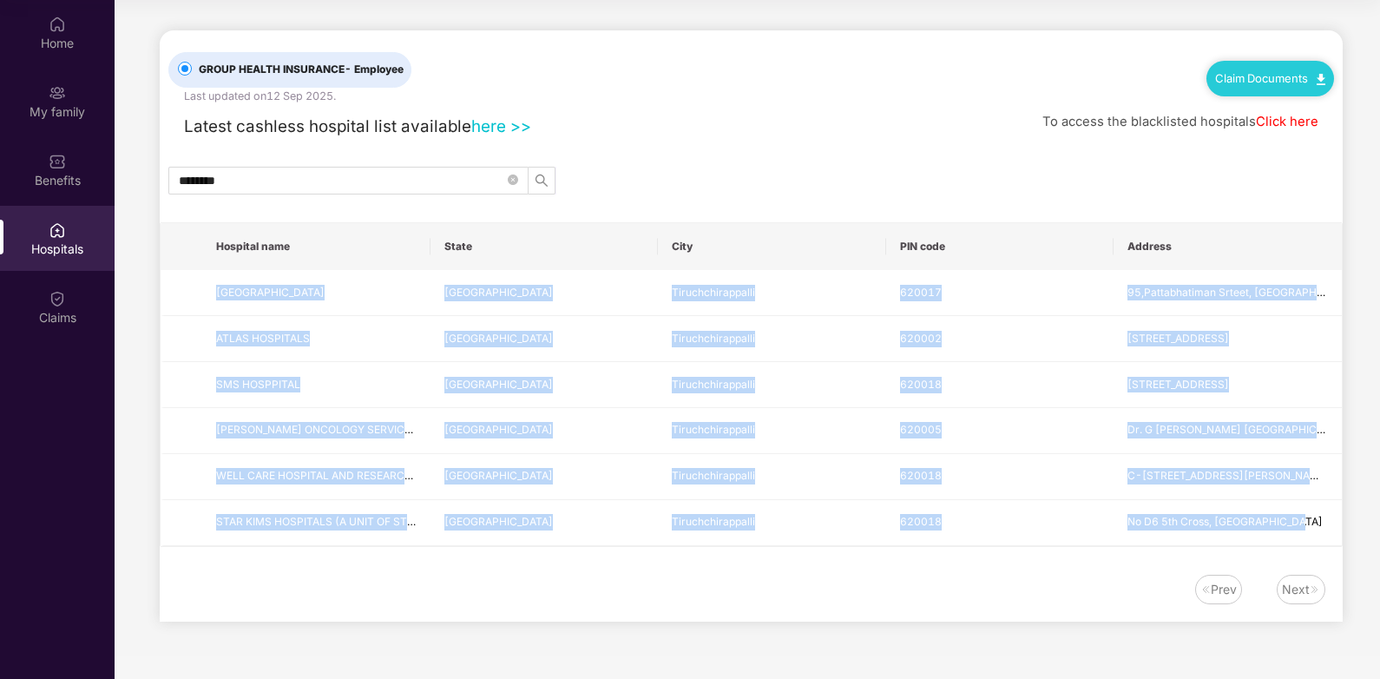
click at [1000, 558] on div "GROUP HEALTH INSURANCE - Employee Last updated on [DATE] . Claim Documents Late…" at bounding box center [751, 325] width 1183 height 591
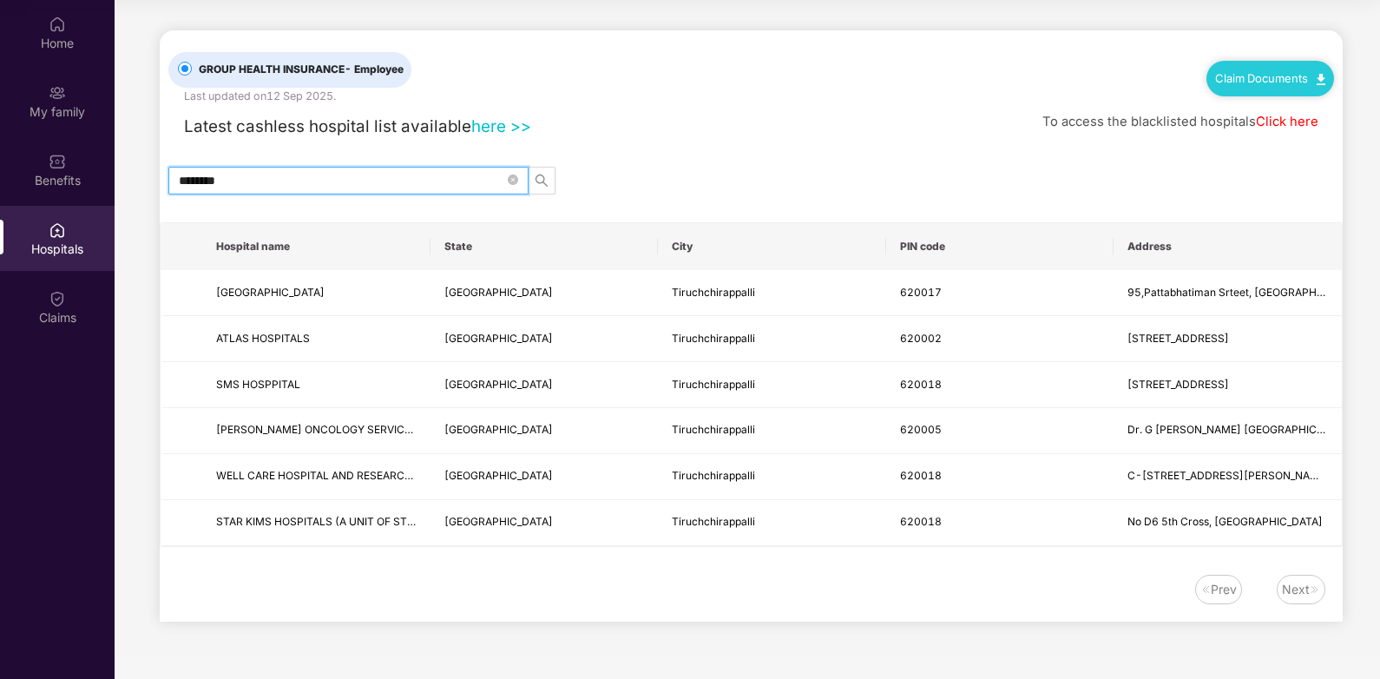
click at [378, 180] on input "********" at bounding box center [341, 180] width 325 height 19
type input "*"
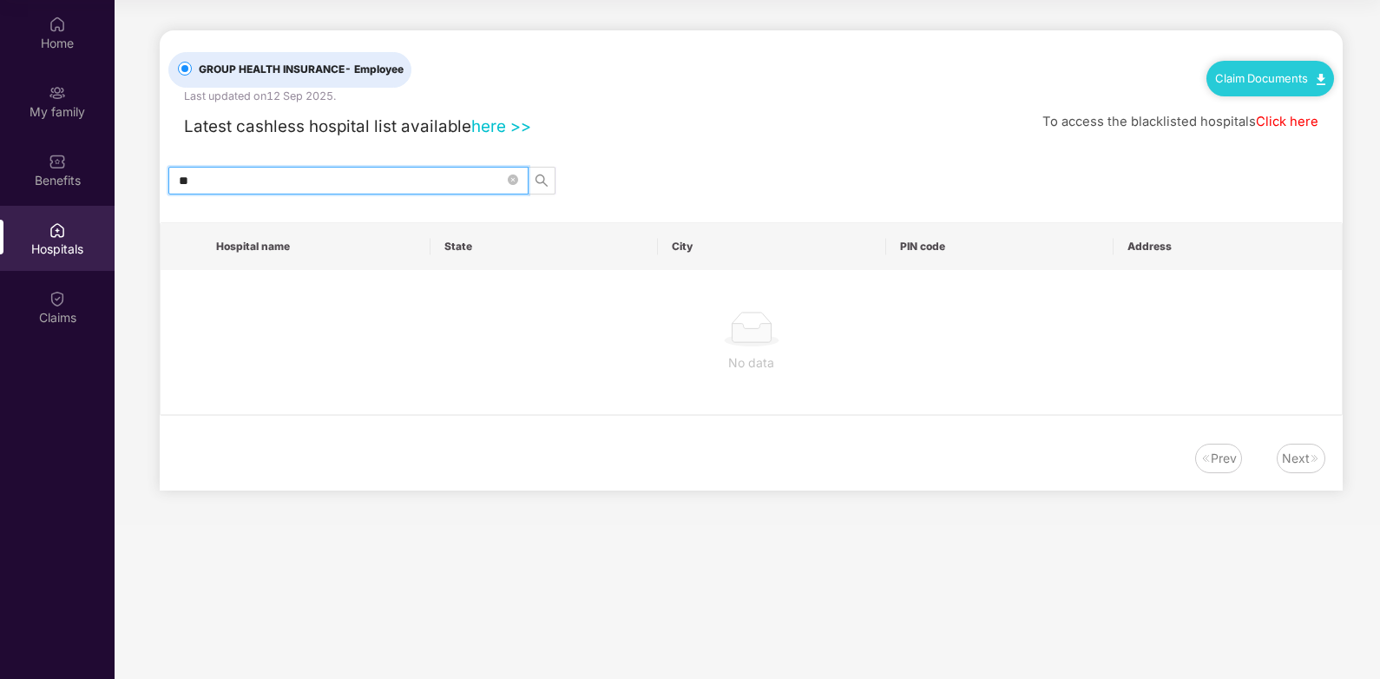
type input "*"
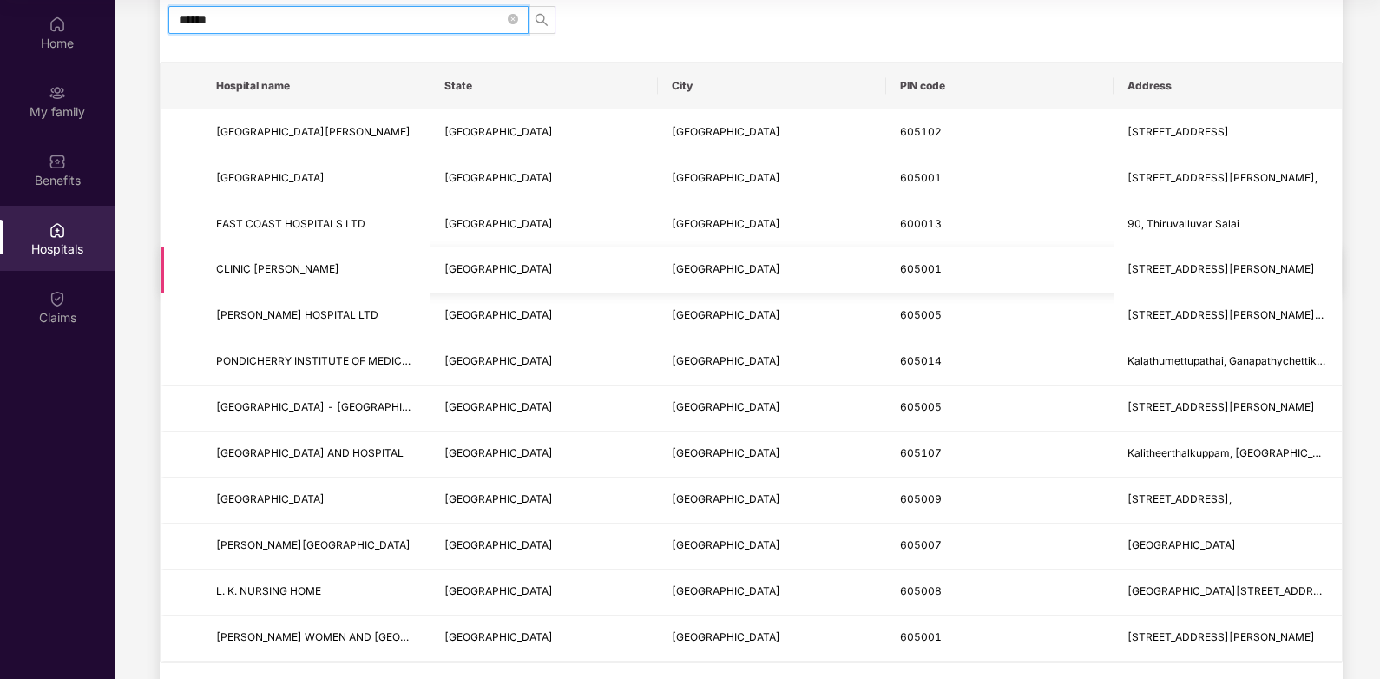
scroll to position [253, 0]
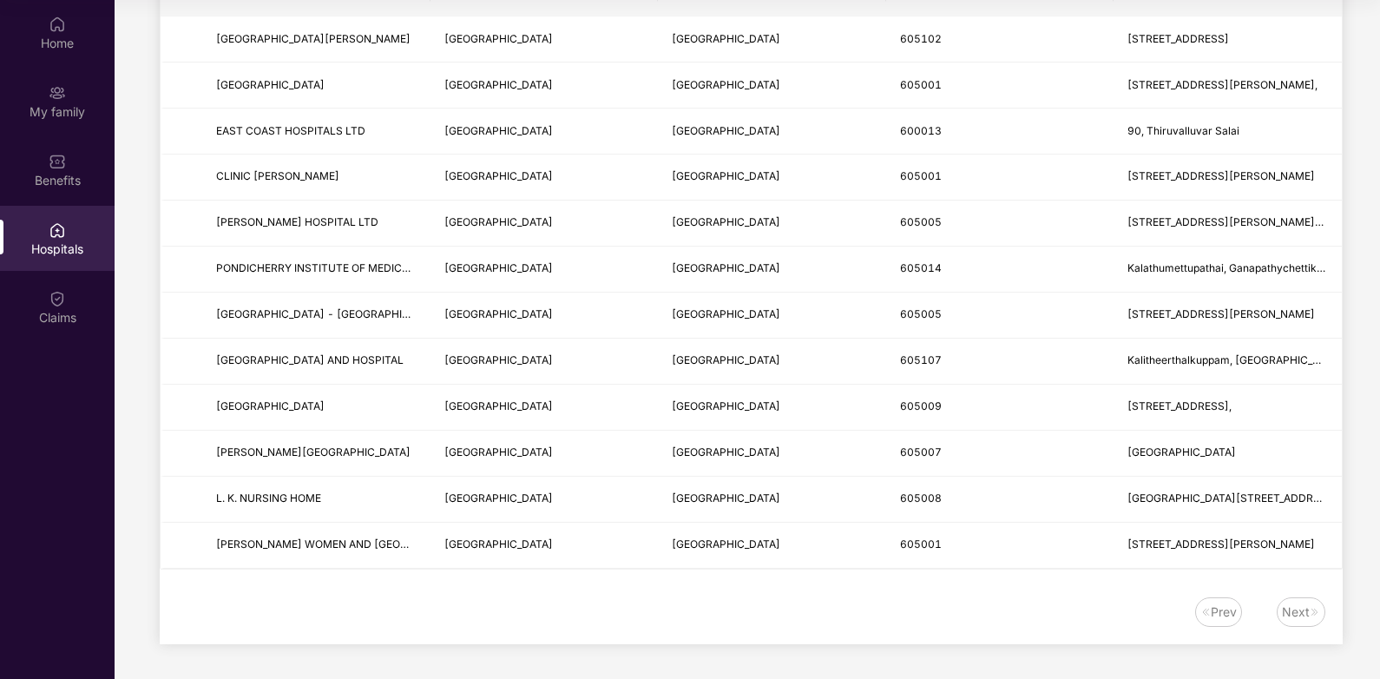
click at [70, 219] on div "Hospitals" at bounding box center [57, 238] width 115 height 65
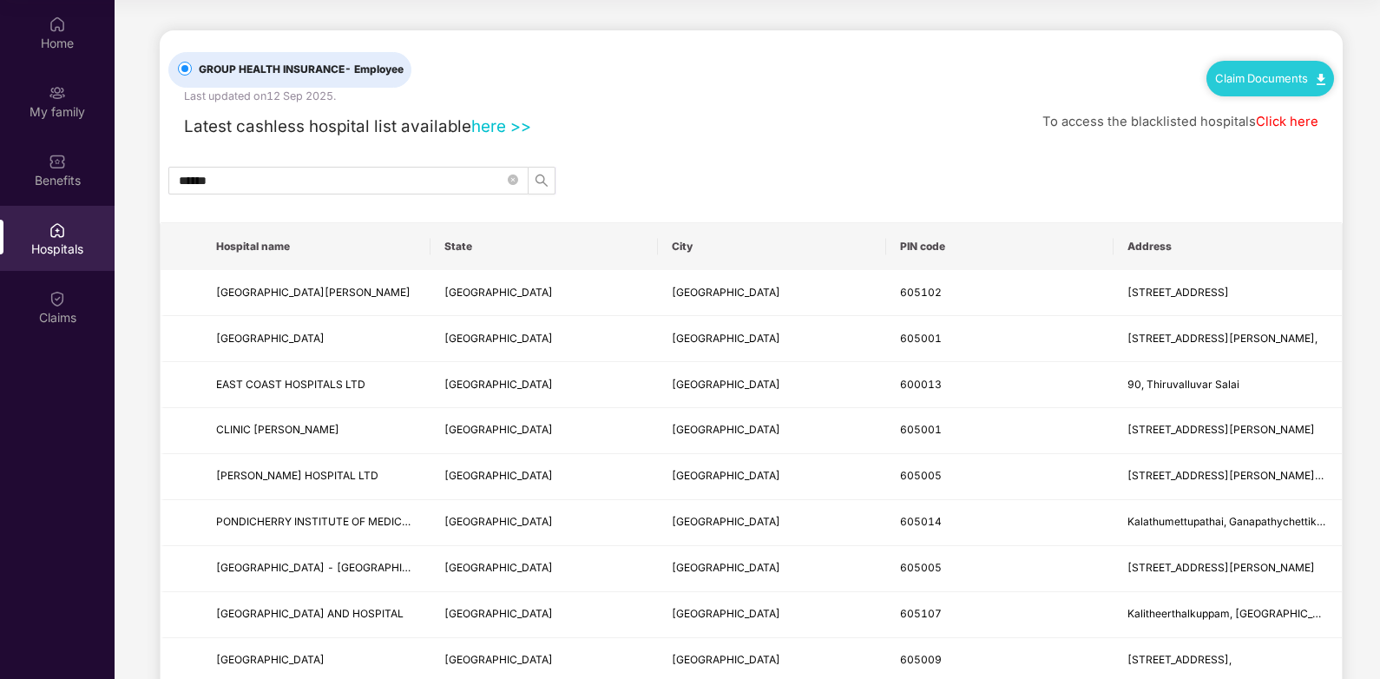
scroll to position [0, 0]
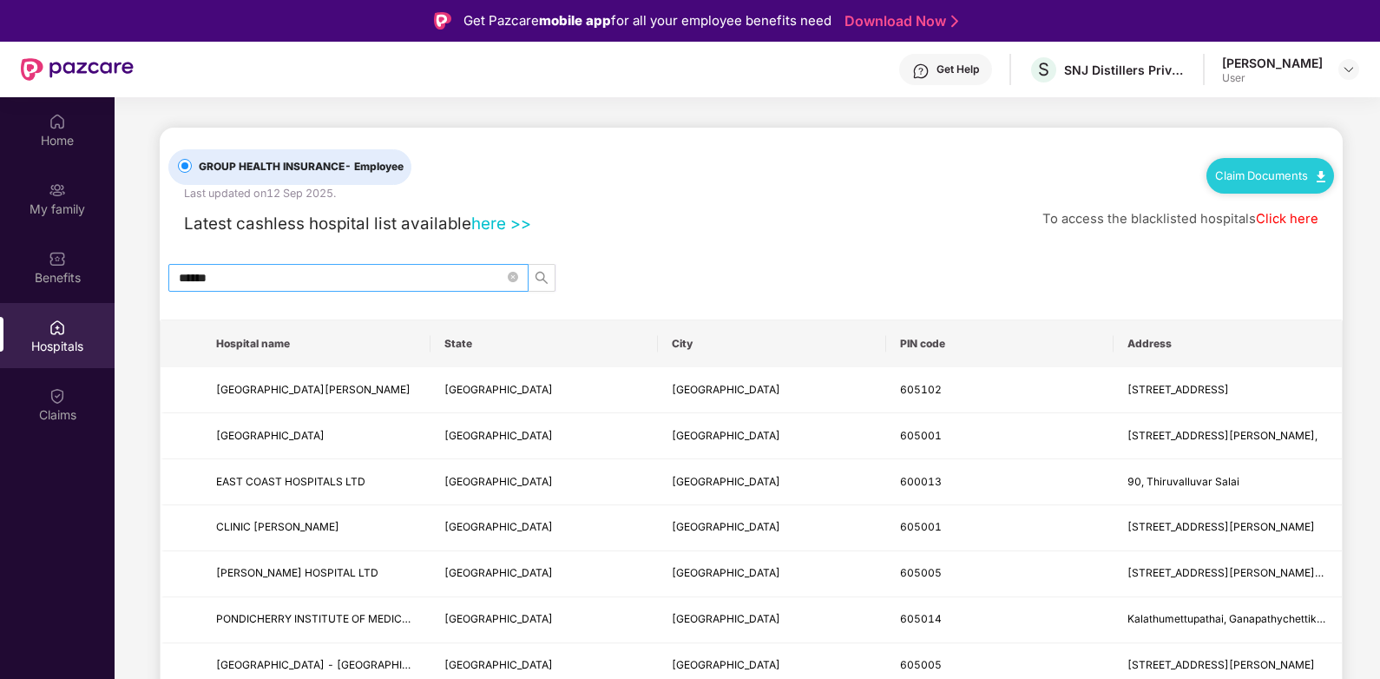
click at [246, 282] on input "******" at bounding box center [341, 277] width 325 height 19
type input "*"
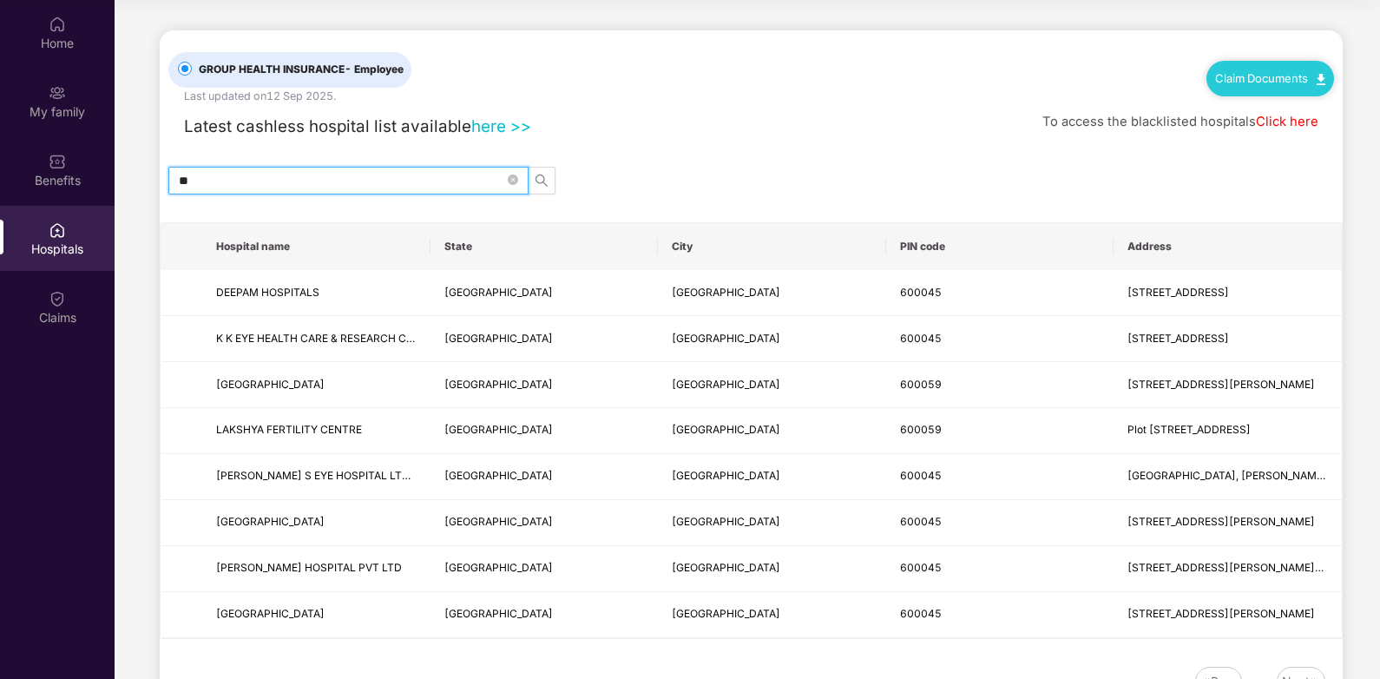
type input "*"
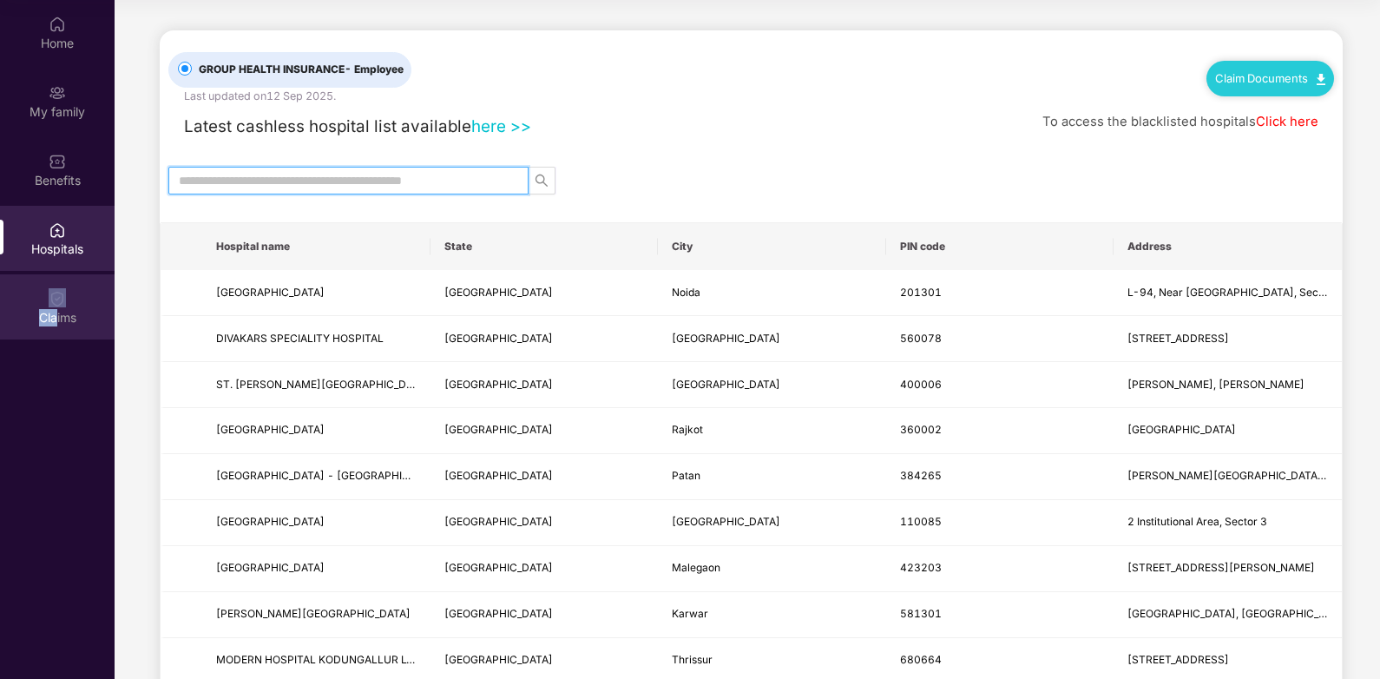
click at [53, 298] on div "Claims" at bounding box center [57, 306] width 115 height 65
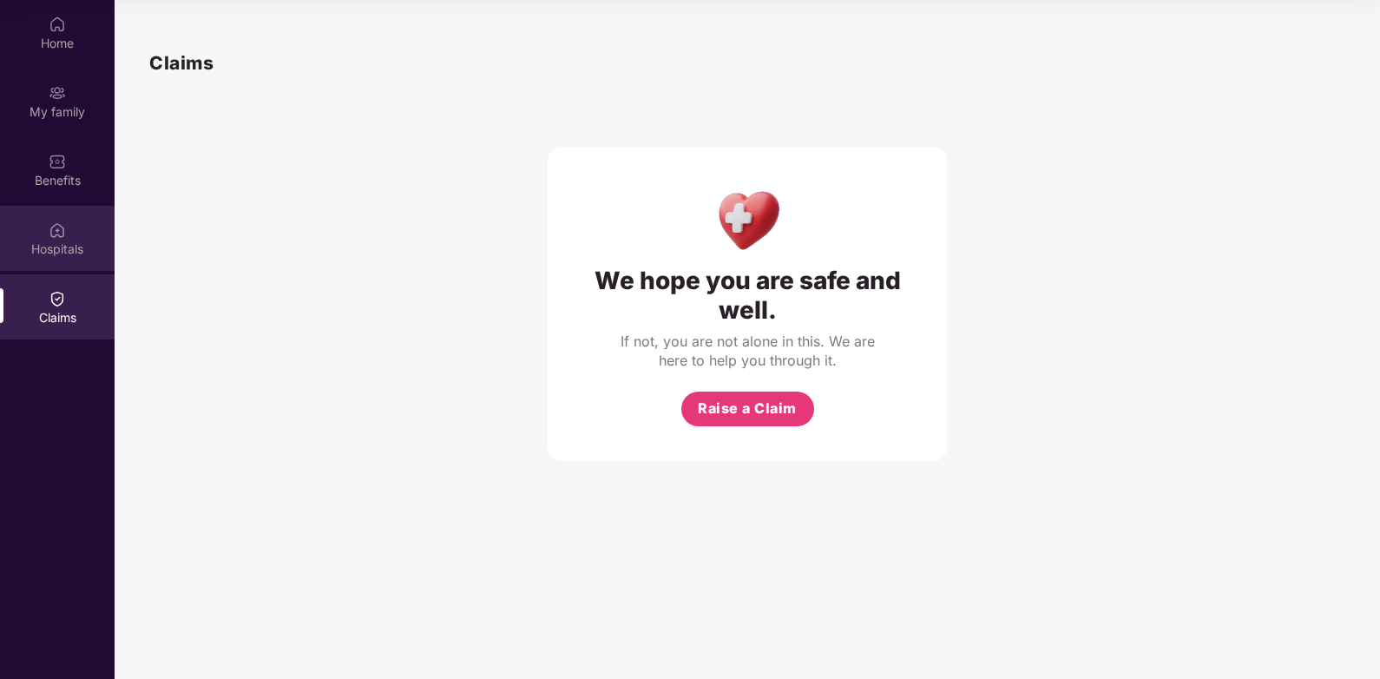
click at [53, 238] on img at bounding box center [57, 229] width 17 height 17
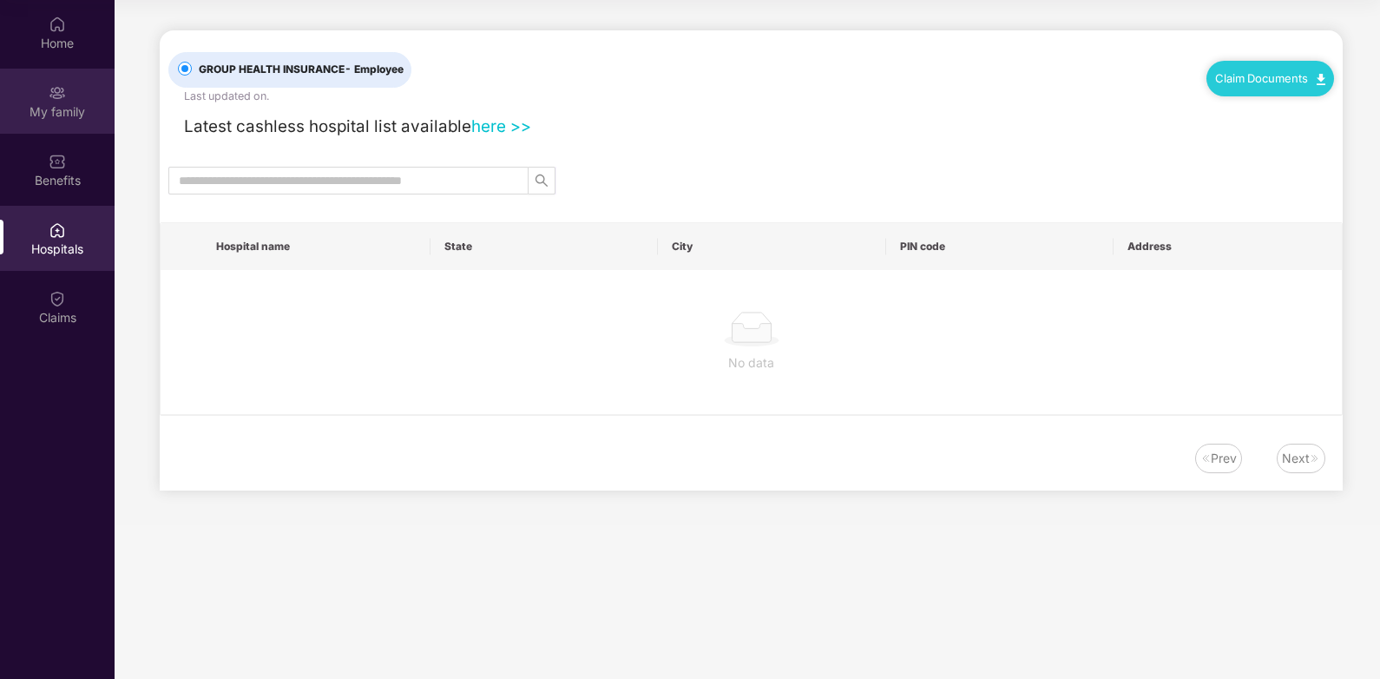
click at [60, 115] on div "My family" at bounding box center [57, 111] width 115 height 17
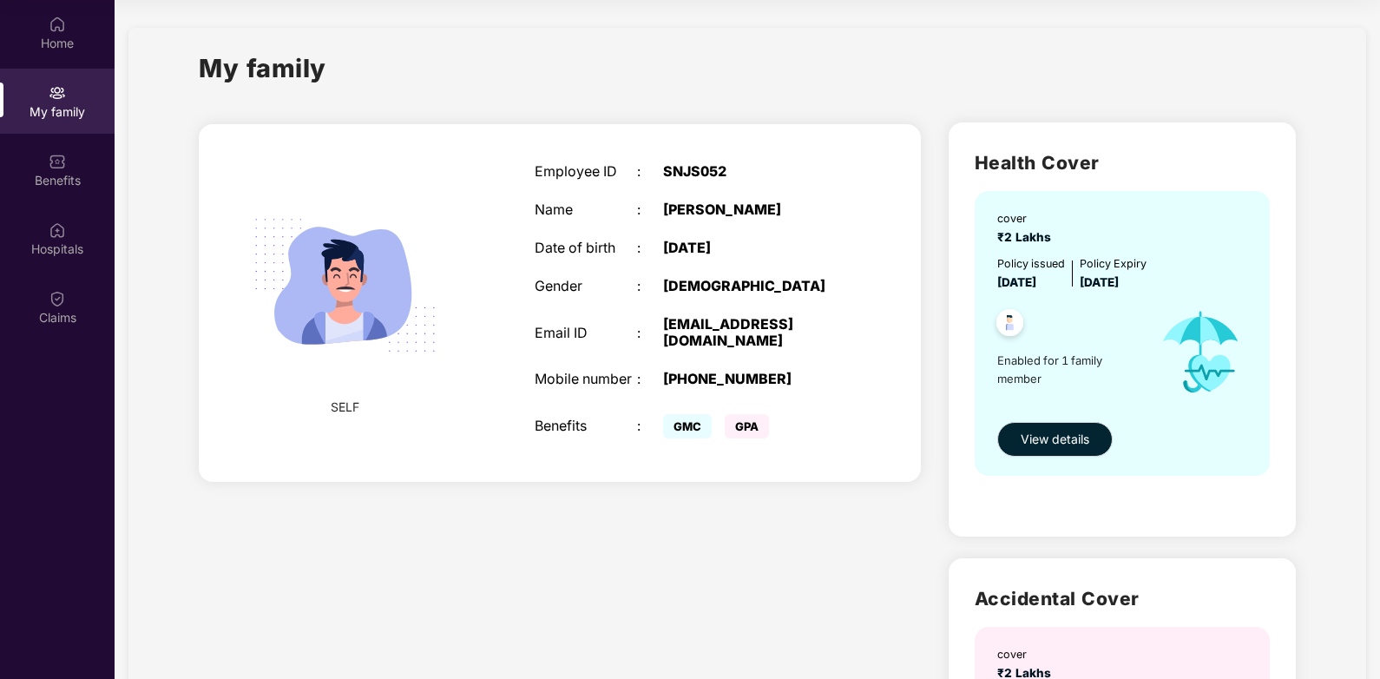
scroll to position [93, 0]
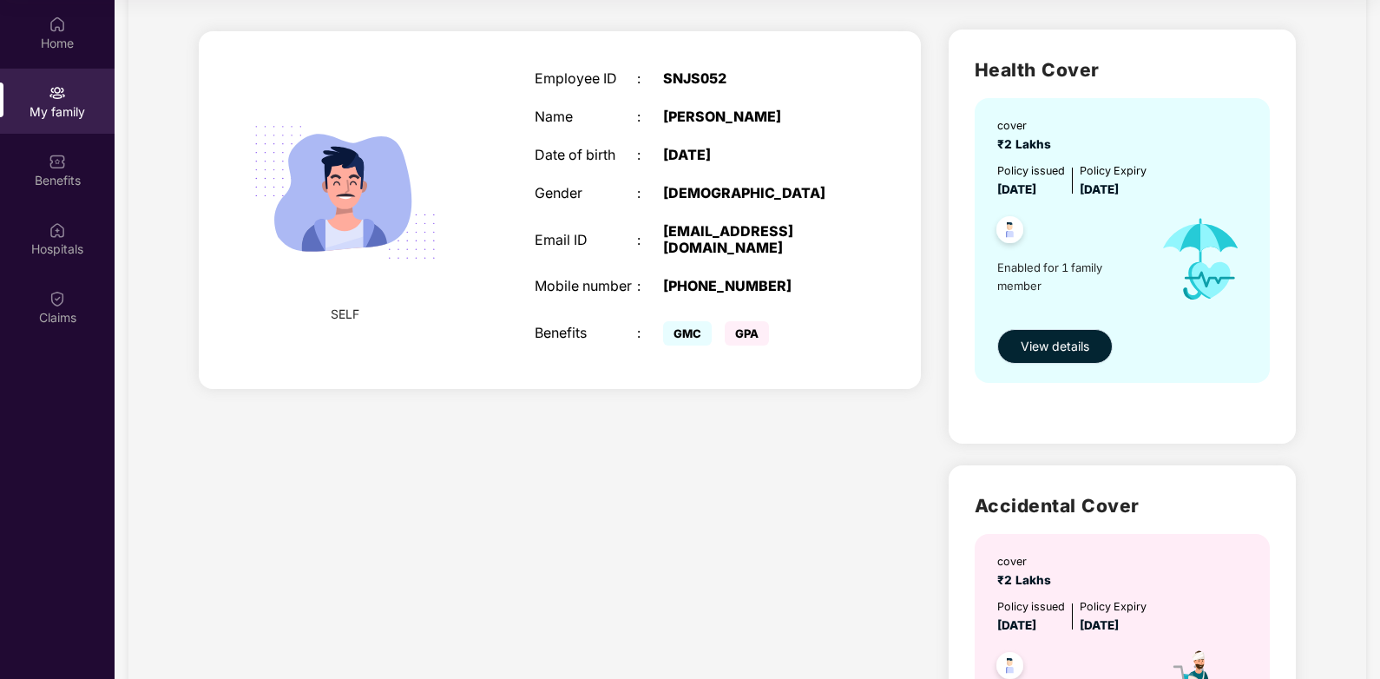
click at [1047, 319] on div "cover ₹2 Lakhs Policy issued [DATE] Policy Expiry [DATE] Enabled for 1 family m…" at bounding box center [1121, 240] width 295 height 285
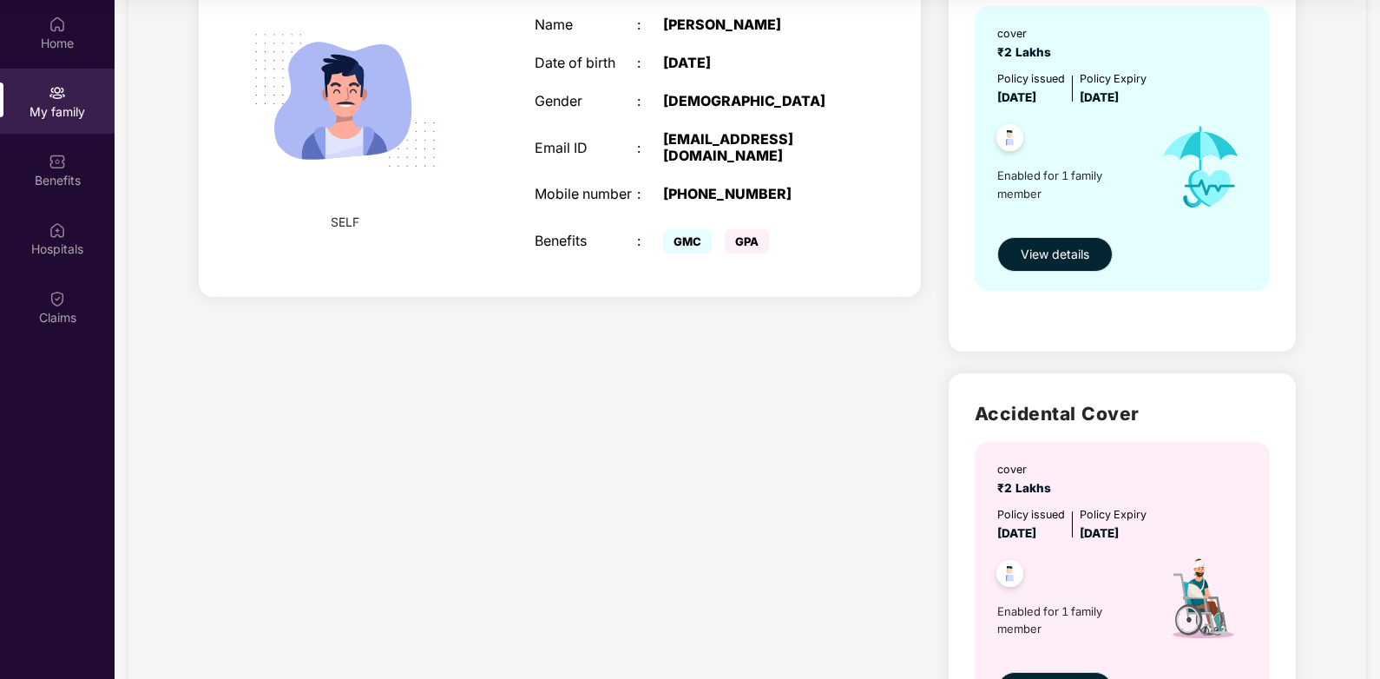
scroll to position [278, 0]
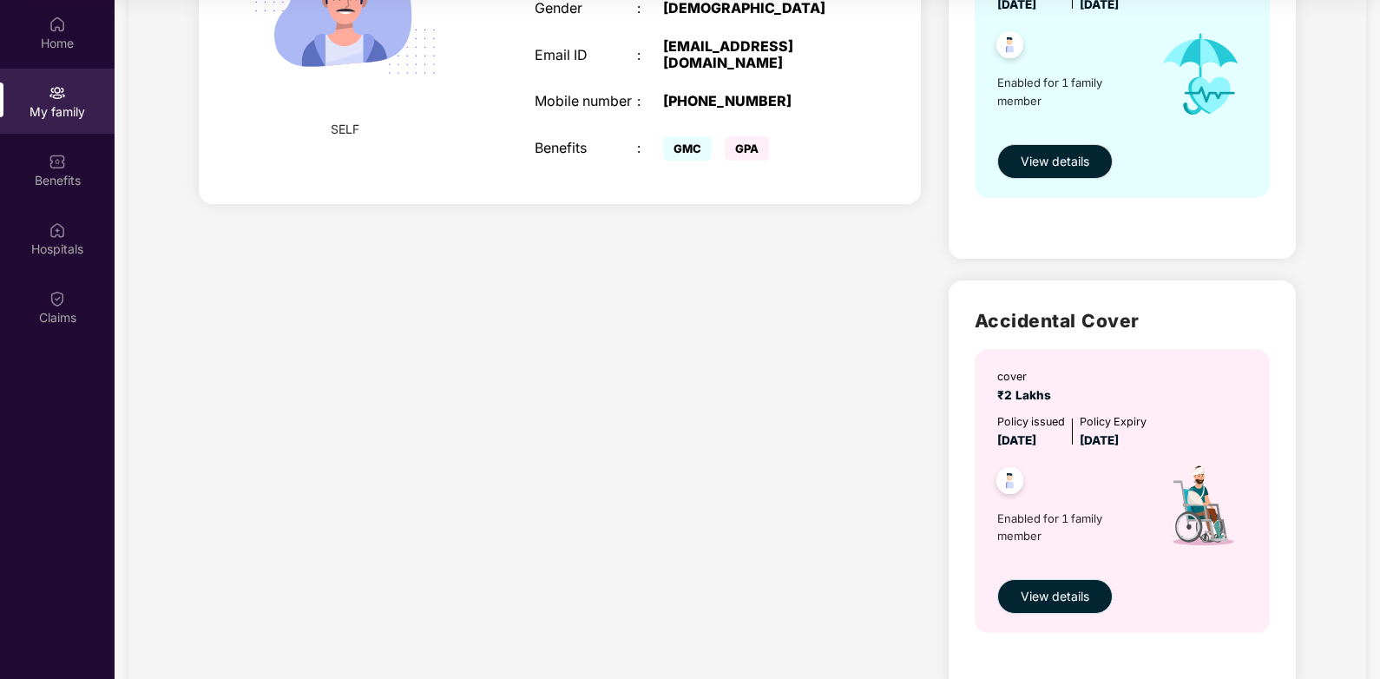
click at [1051, 590] on span "View details" at bounding box center [1054, 596] width 69 height 19
click at [1051, 401] on main "My family SELF Employee ID : SNJS052 Name : [PERSON_NAME] Date of birth : [DEMO…" at bounding box center [747, 61] width 1265 height 679
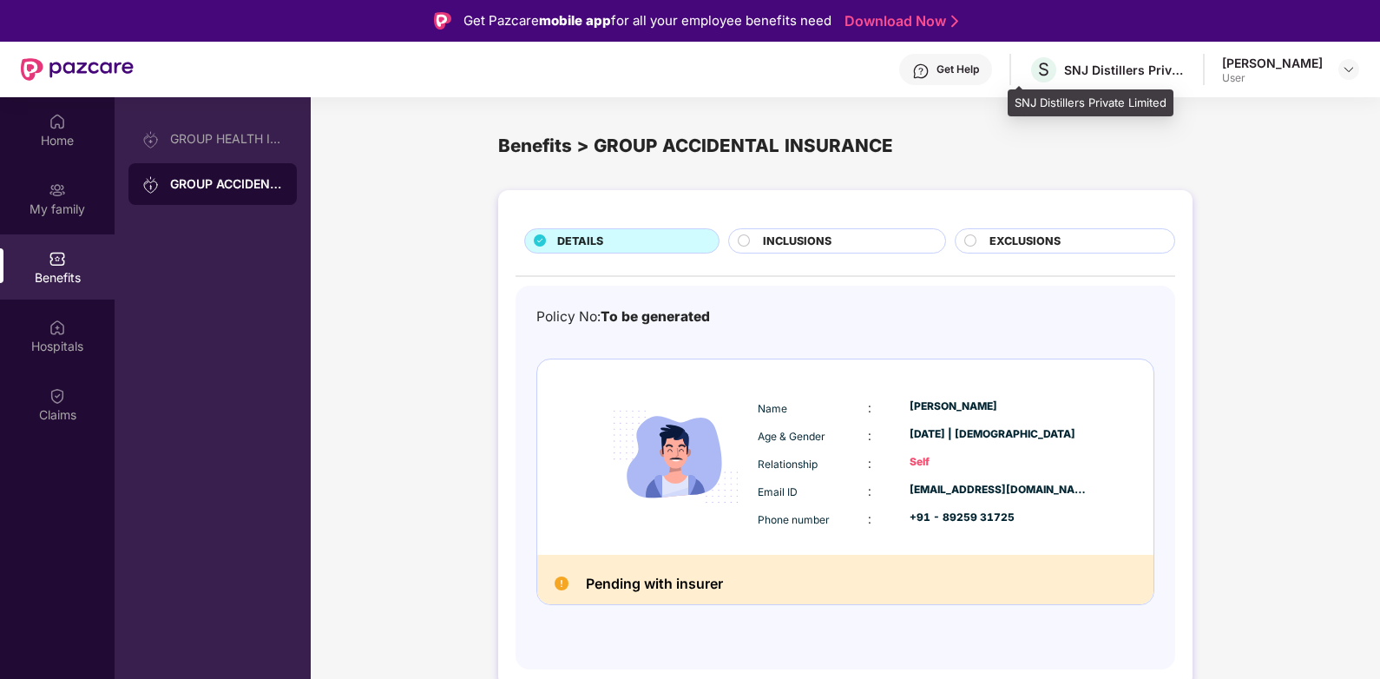
click at [1081, 62] on div "SNJ Distillers Private Limited" at bounding box center [1124, 70] width 121 height 16
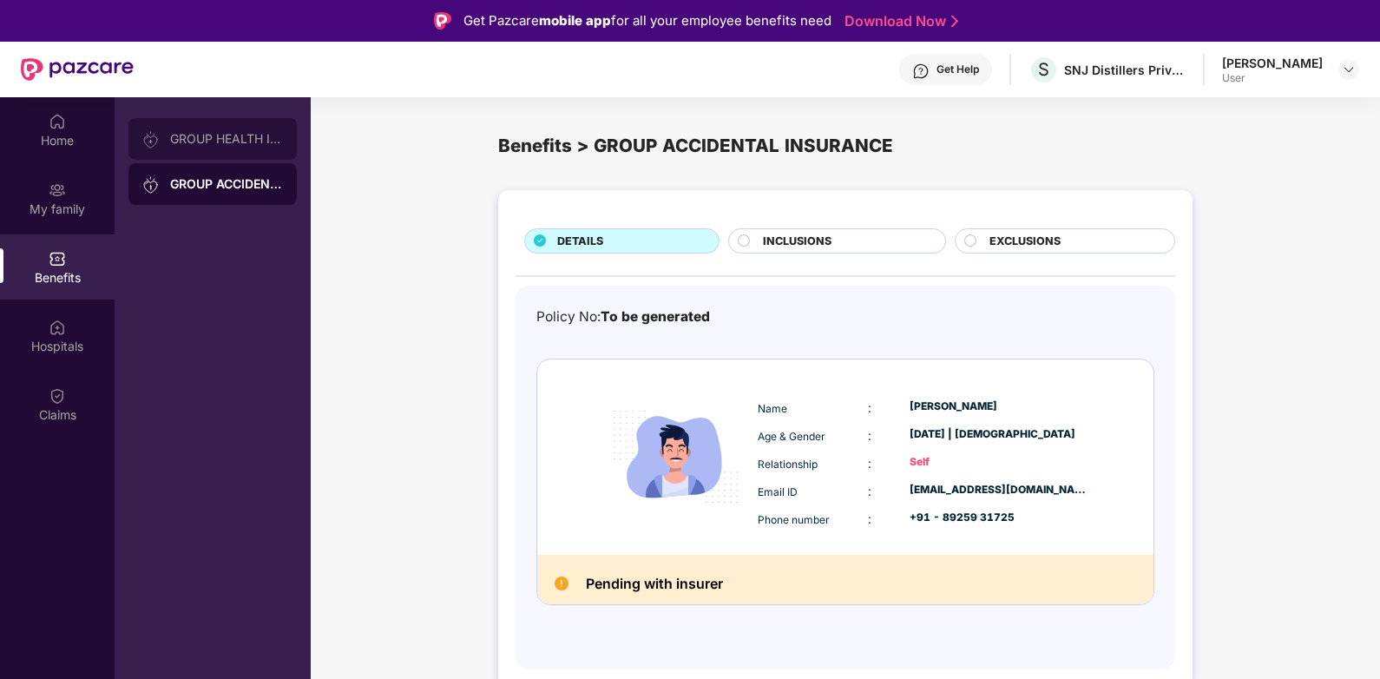
click at [199, 136] on div "GROUP HEALTH INSURANCE" at bounding box center [226, 139] width 113 height 14
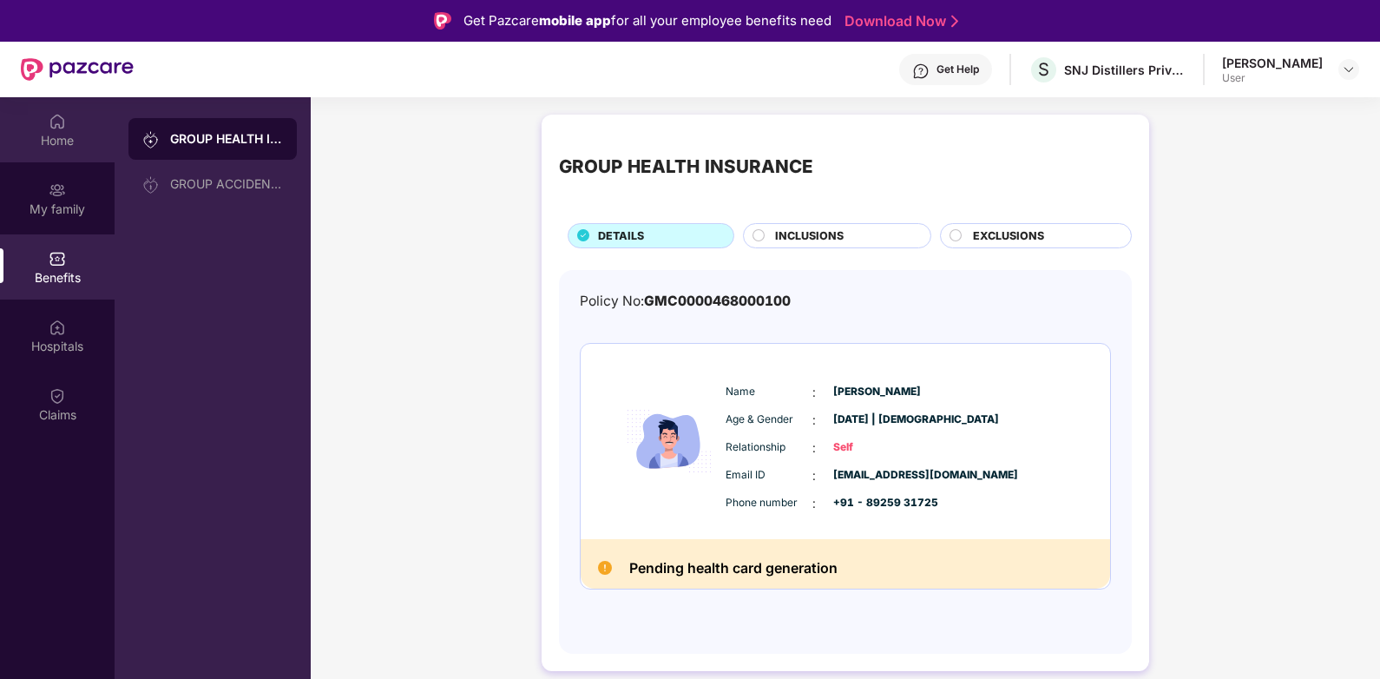
click at [70, 152] on div "Home" at bounding box center [57, 129] width 115 height 65
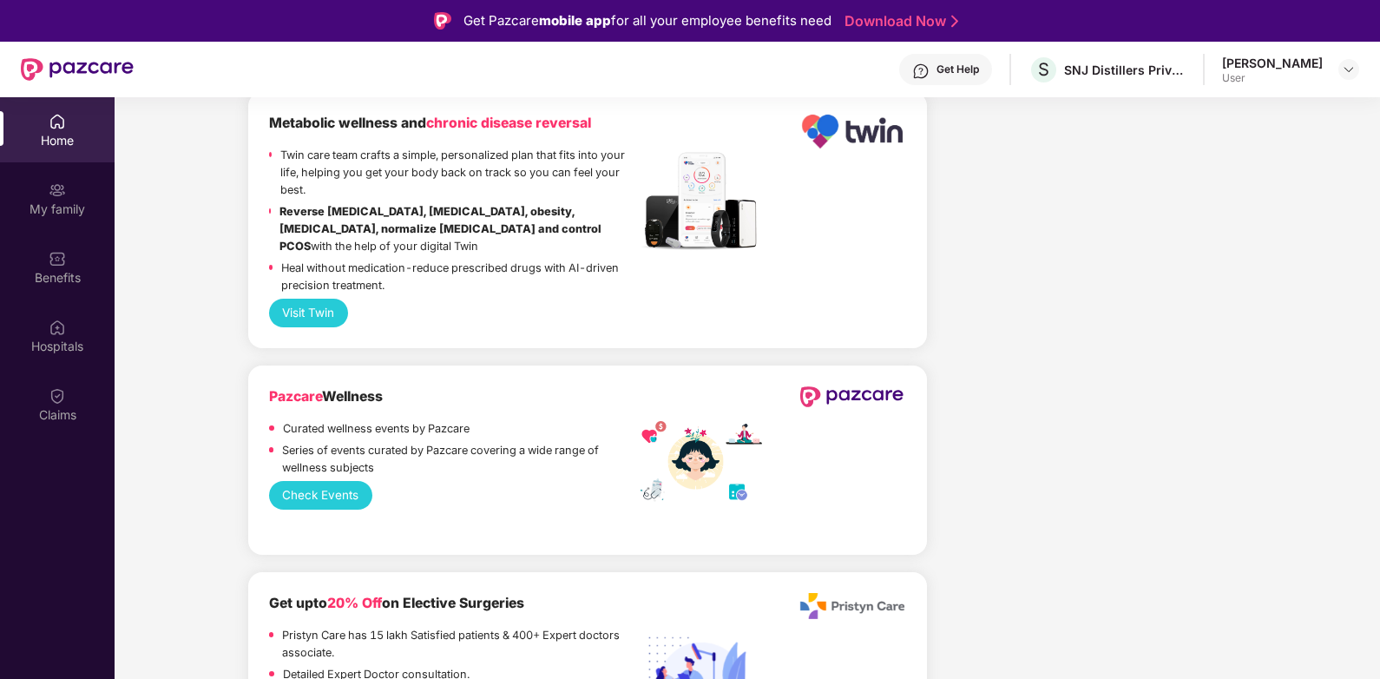
scroll to position [2776, 0]
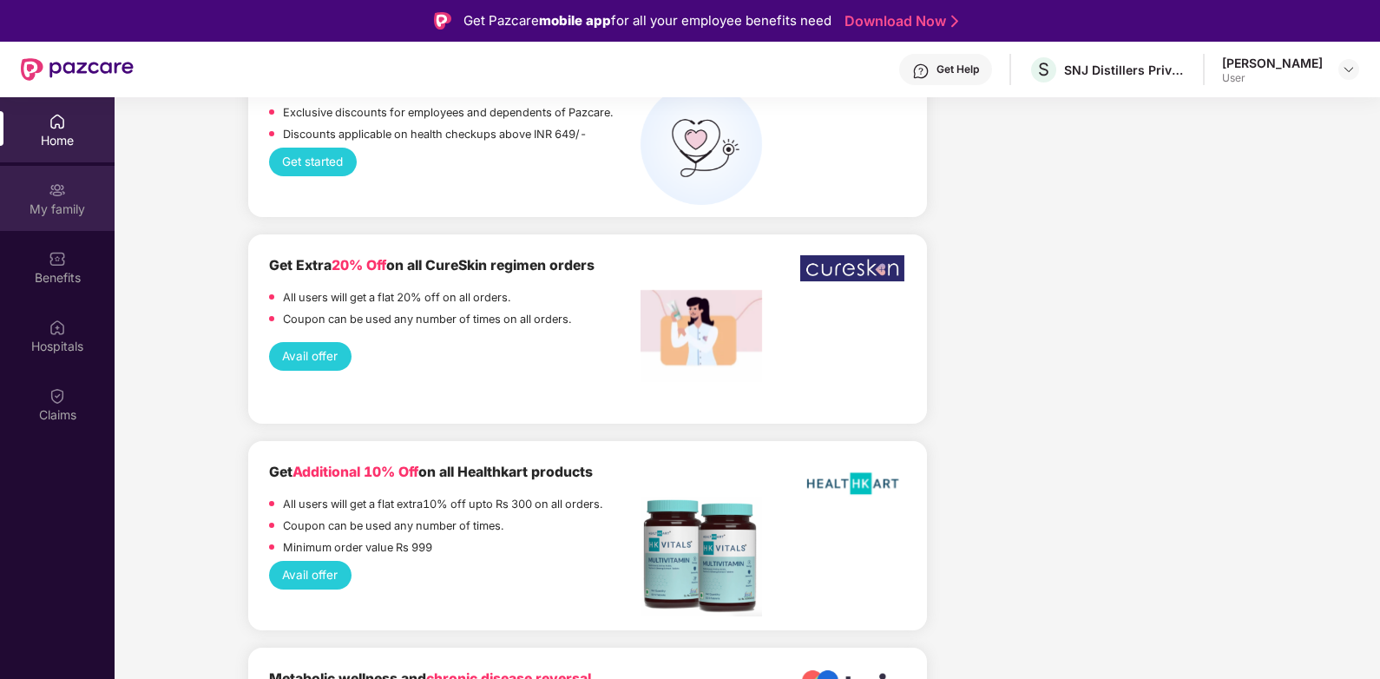
click at [58, 200] on div "My family" at bounding box center [57, 208] width 115 height 17
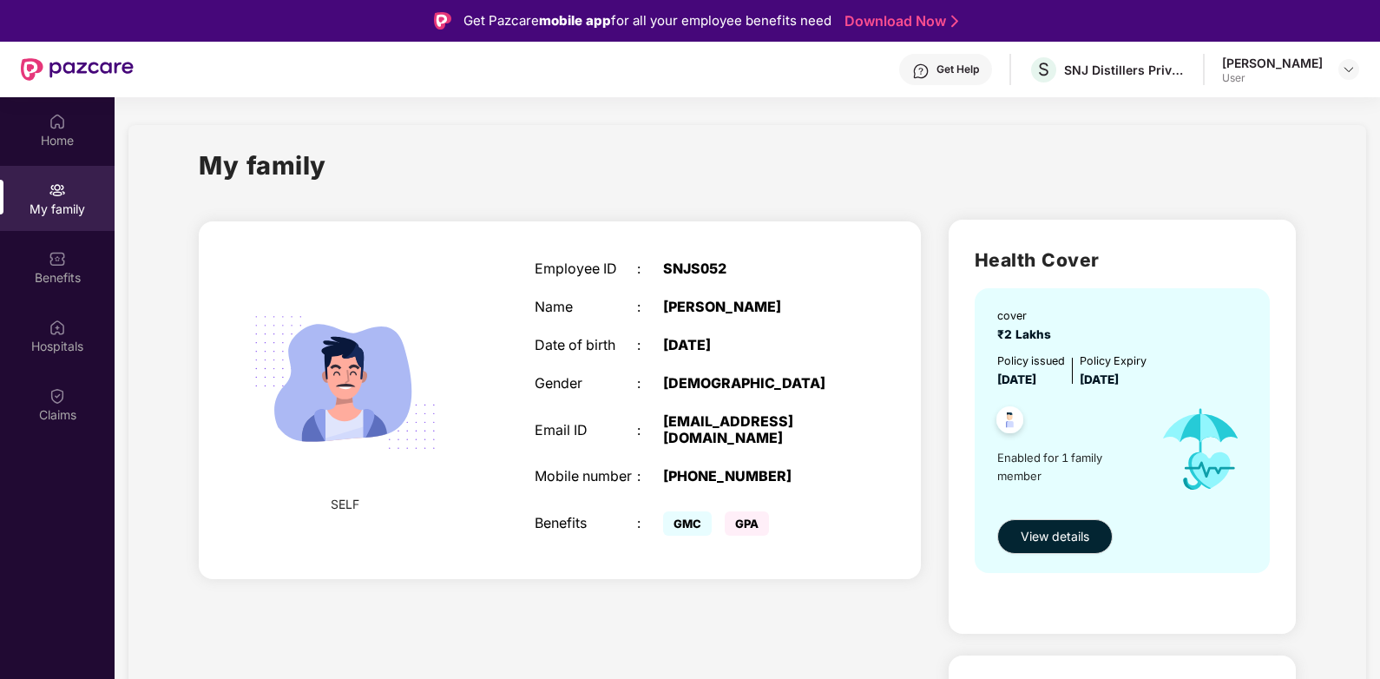
click at [757, 535] on span "GPA" at bounding box center [746, 523] width 44 height 24
click at [680, 535] on span "GMC" at bounding box center [687, 523] width 49 height 24
click at [694, 535] on span "GMC" at bounding box center [687, 523] width 49 height 24
click at [696, 535] on span "GMC" at bounding box center [687, 523] width 49 height 24
click at [351, 436] on img at bounding box center [345, 382] width 225 height 225
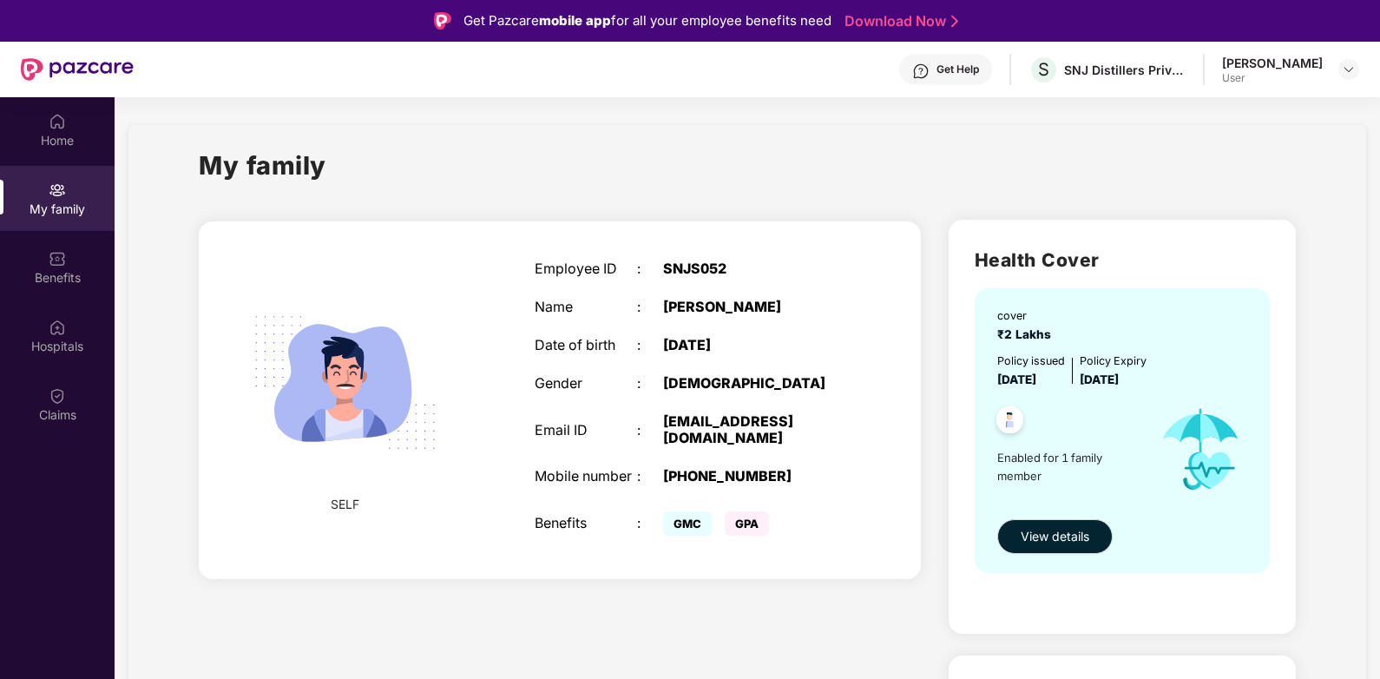
click at [351, 436] on img at bounding box center [345, 382] width 225 height 225
click at [1344, 64] on img at bounding box center [1348, 69] width 14 height 14
click at [1235, 180] on div "User" at bounding box center [1253, 174] width 101 height 14
click at [1228, 74] on div "User" at bounding box center [1272, 78] width 101 height 14
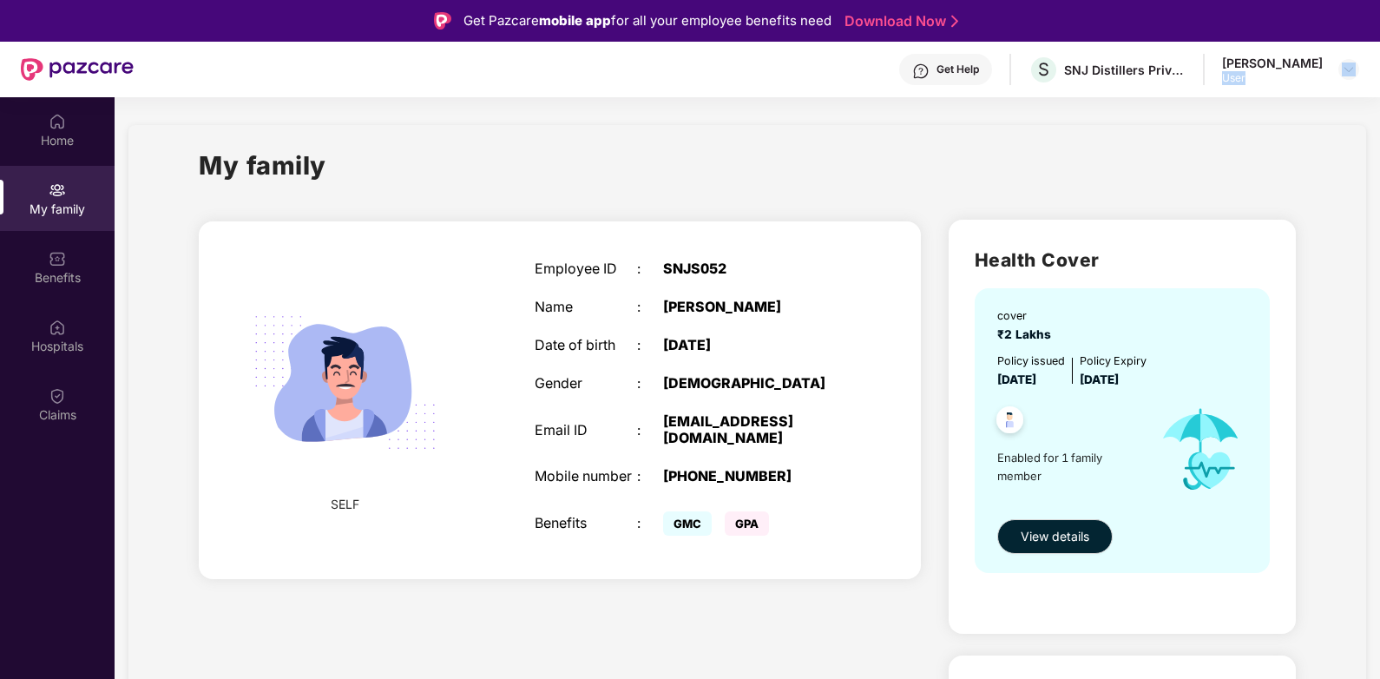
click at [1228, 74] on div "User" at bounding box center [1272, 78] width 101 height 14
click at [1224, 66] on div "[PERSON_NAME]" at bounding box center [1272, 63] width 101 height 16
click at [1222, 81] on div "User" at bounding box center [1272, 78] width 101 height 14
click at [1229, 78] on div "User" at bounding box center [1272, 78] width 101 height 14
click at [1222, 80] on div "User" at bounding box center [1272, 78] width 101 height 14
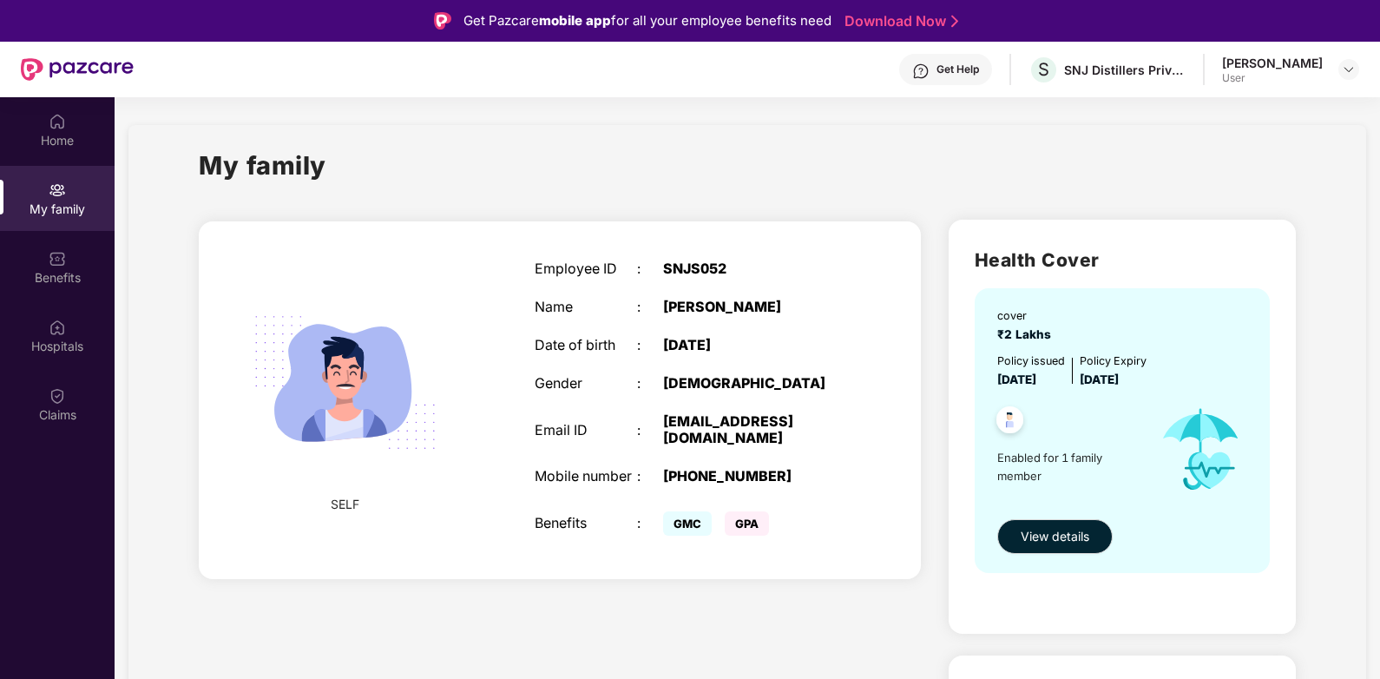
click at [1222, 80] on div "User" at bounding box center [1272, 78] width 101 height 14
drag, startPoint x: 1212, startPoint y: 80, endPoint x: 993, endPoint y: 201, distance: 250.1
click at [993, 201] on div "My family" at bounding box center [747, 176] width 1096 height 60
click at [62, 141] on div "Home" at bounding box center [57, 140] width 115 height 17
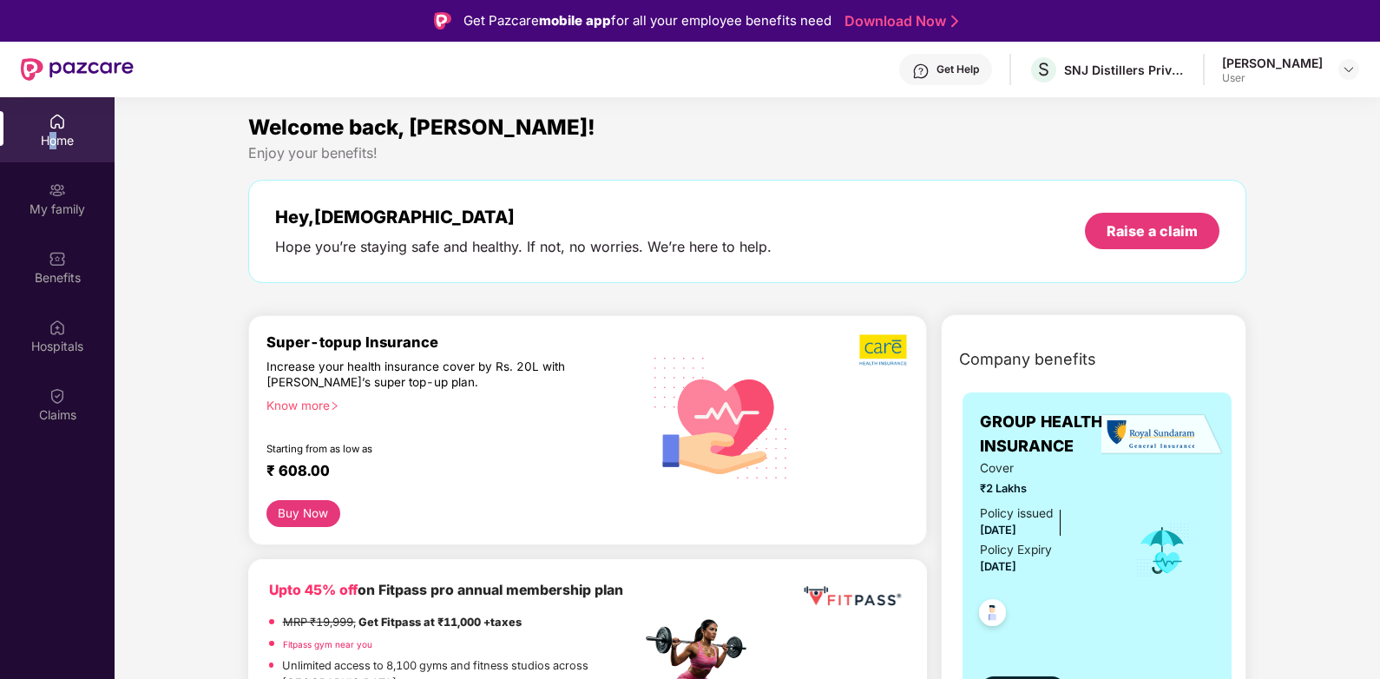
click at [53, 132] on div "Home" at bounding box center [57, 140] width 115 height 17
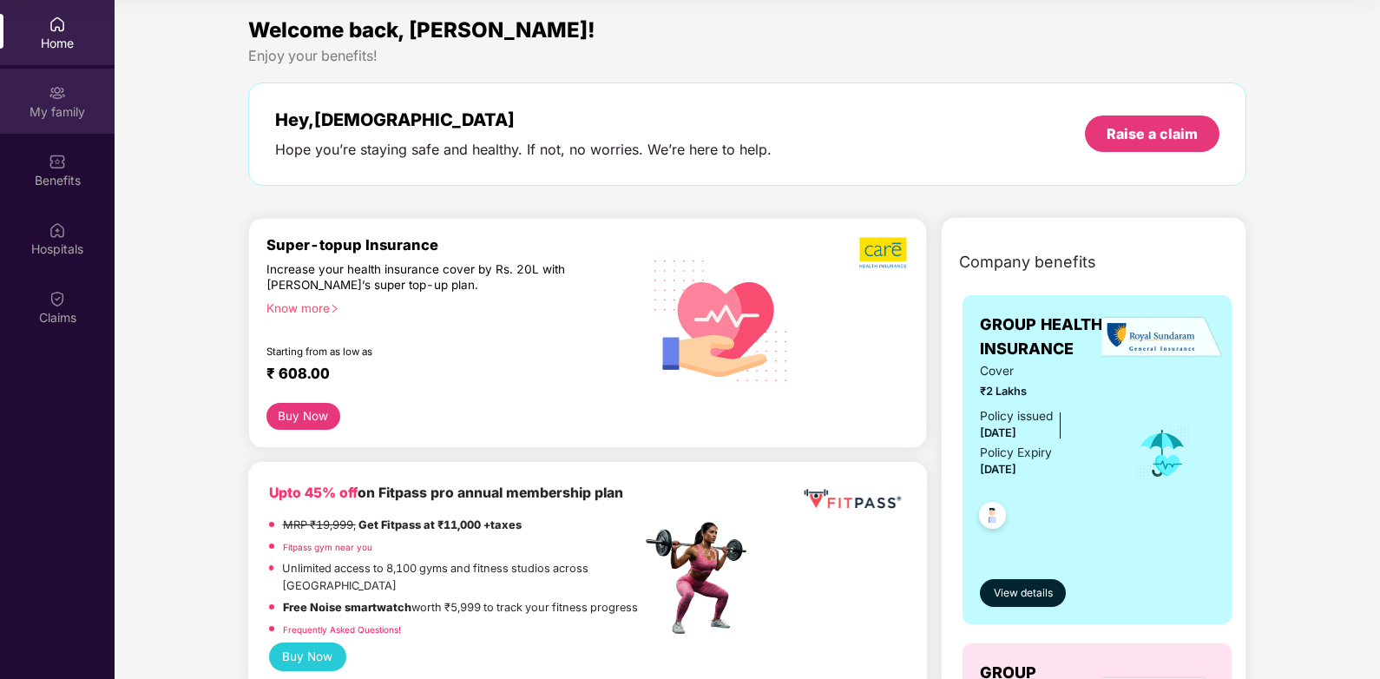
click at [62, 114] on div "My family" at bounding box center [57, 111] width 115 height 17
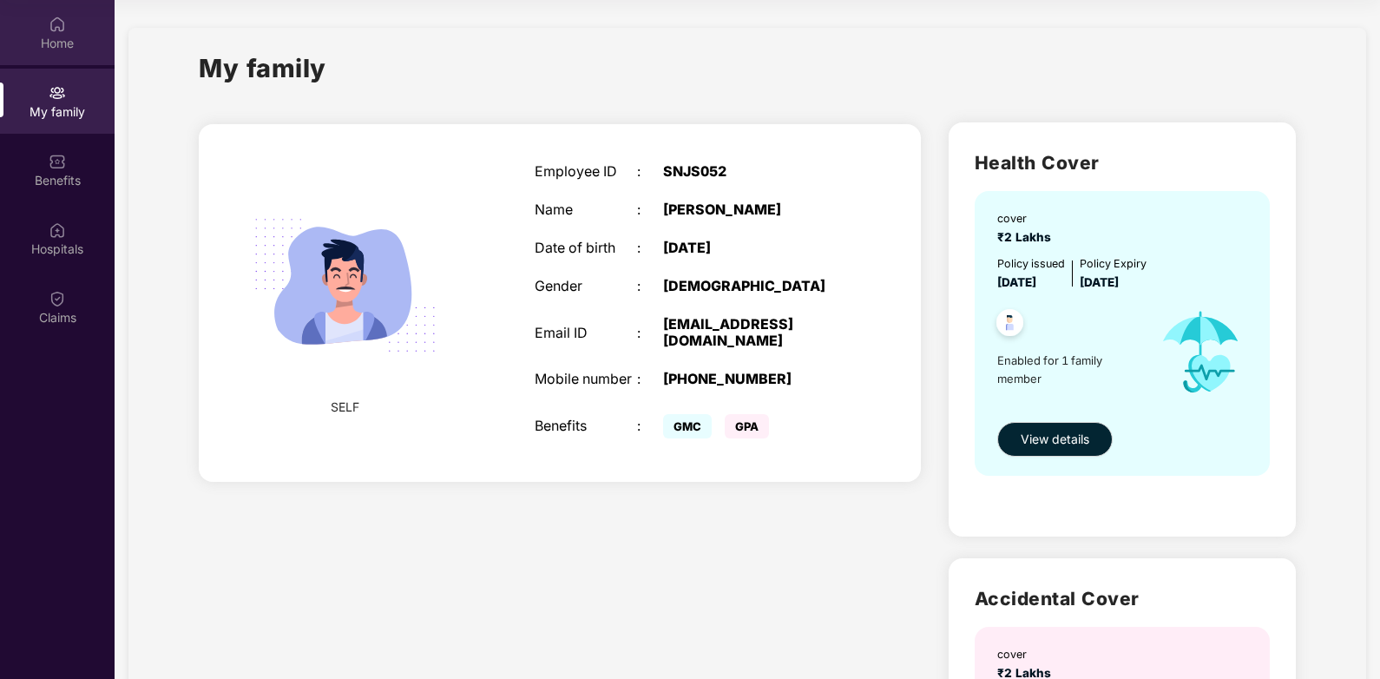
click at [43, 35] on div "Home" at bounding box center [57, 43] width 115 height 17
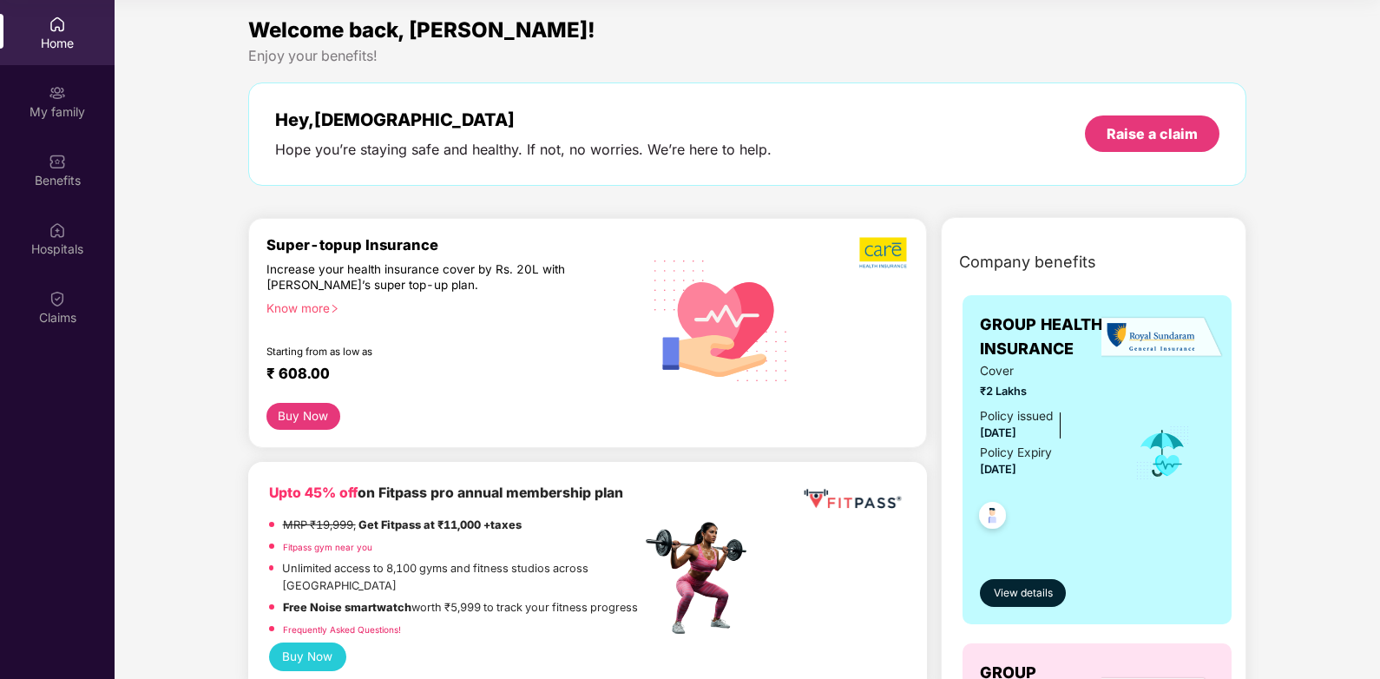
click at [331, 305] on icon "right" at bounding box center [335, 309] width 10 height 10
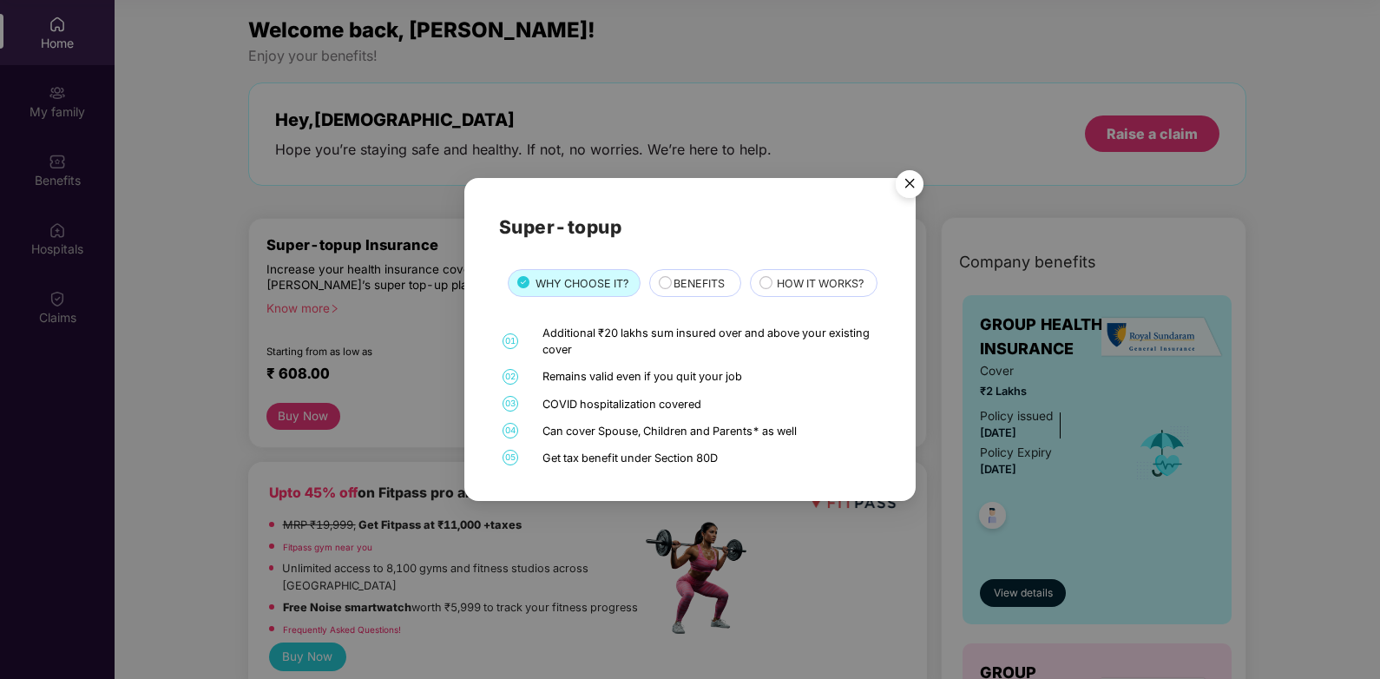
click at [668, 275] on div "BENEFITS" at bounding box center [698, 285] width 67 height 20
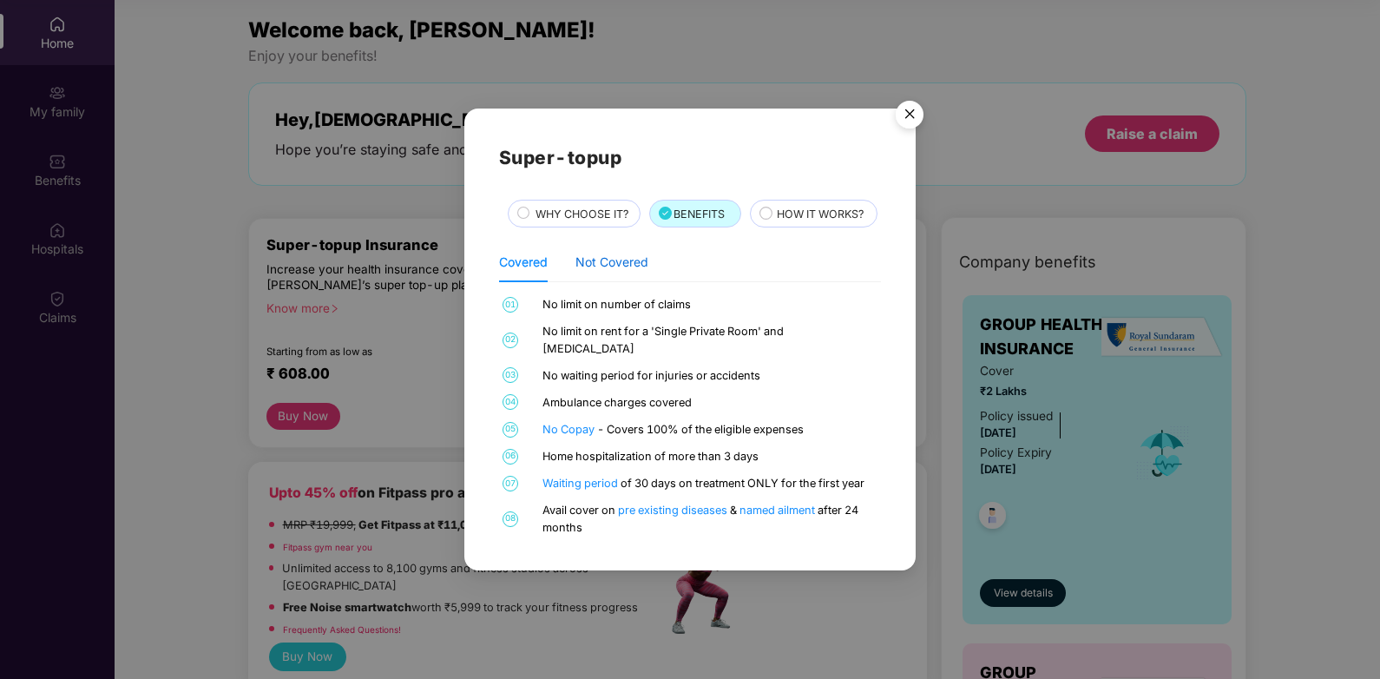
click at [619, 272] on div "Not Covered" at bounding box center [611, 261] width 73 height 19
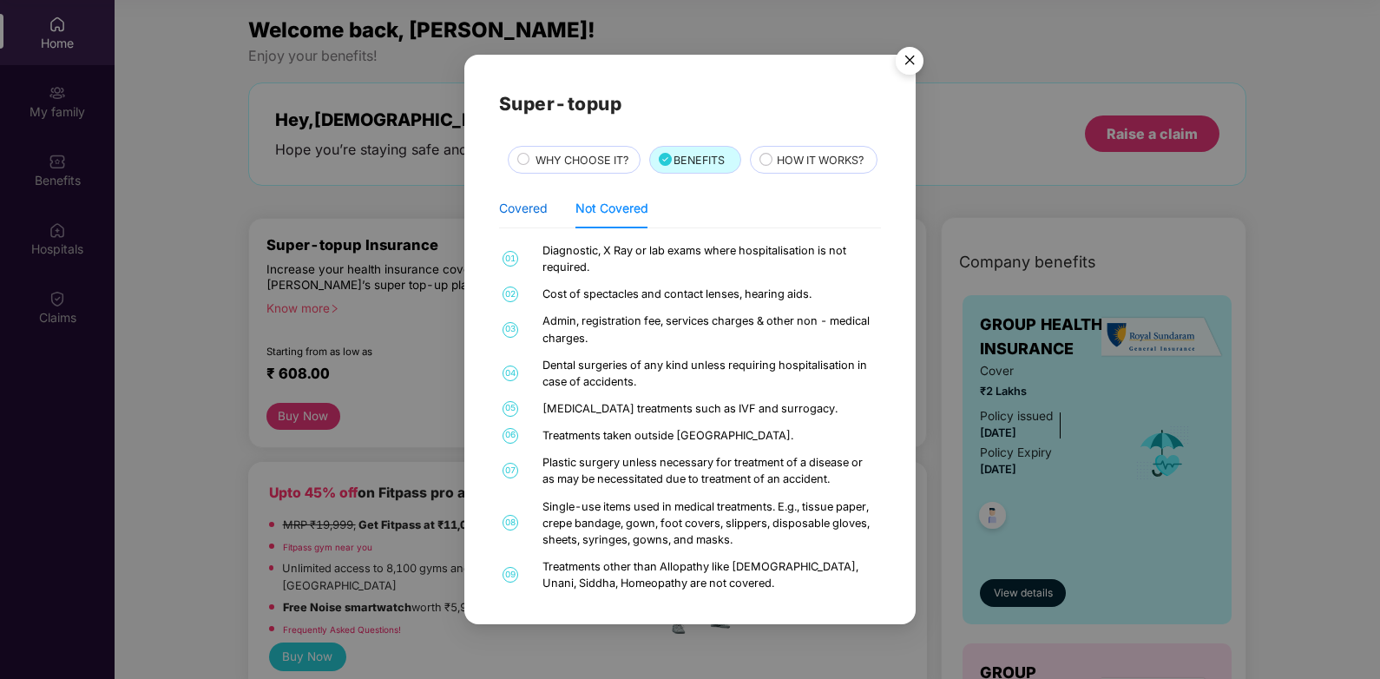
click at [521, 218] on div "Covered" at bounding box center [523, 208] width 49 height 19
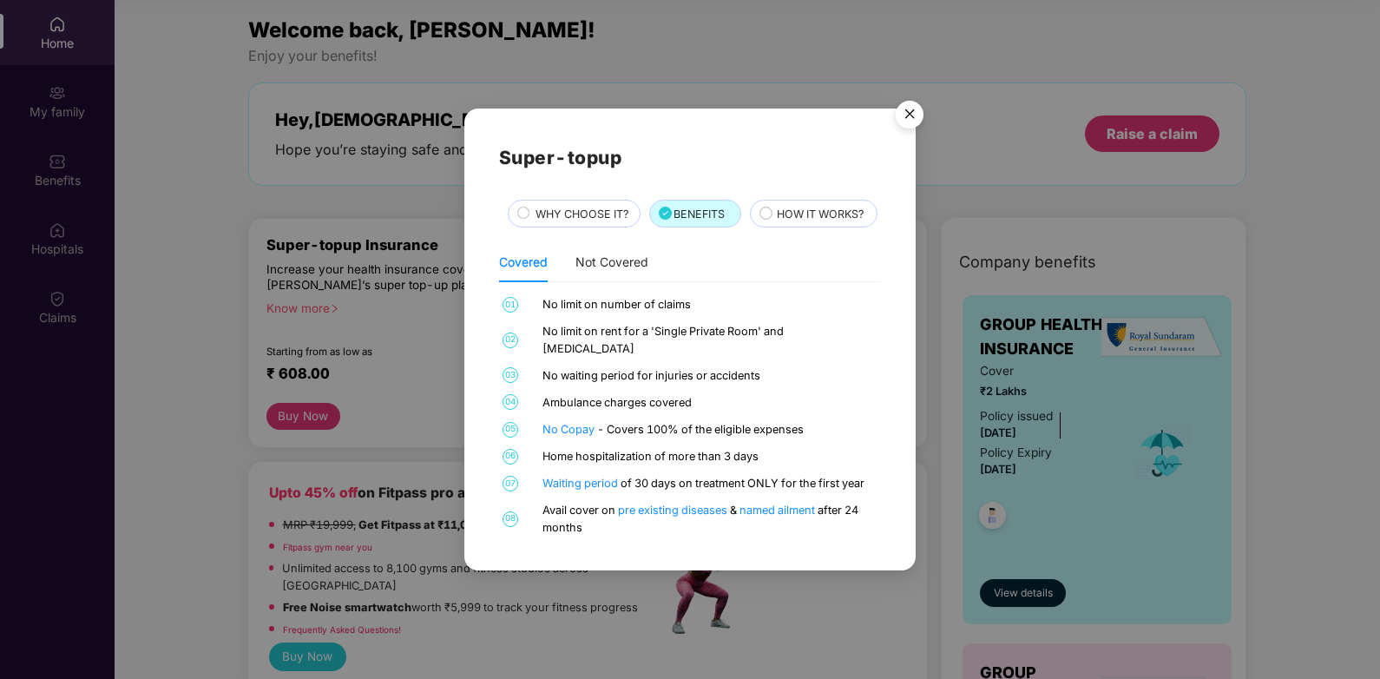
click at [760, 219] on circle at bounding box center [765, 212] width 11 height 11
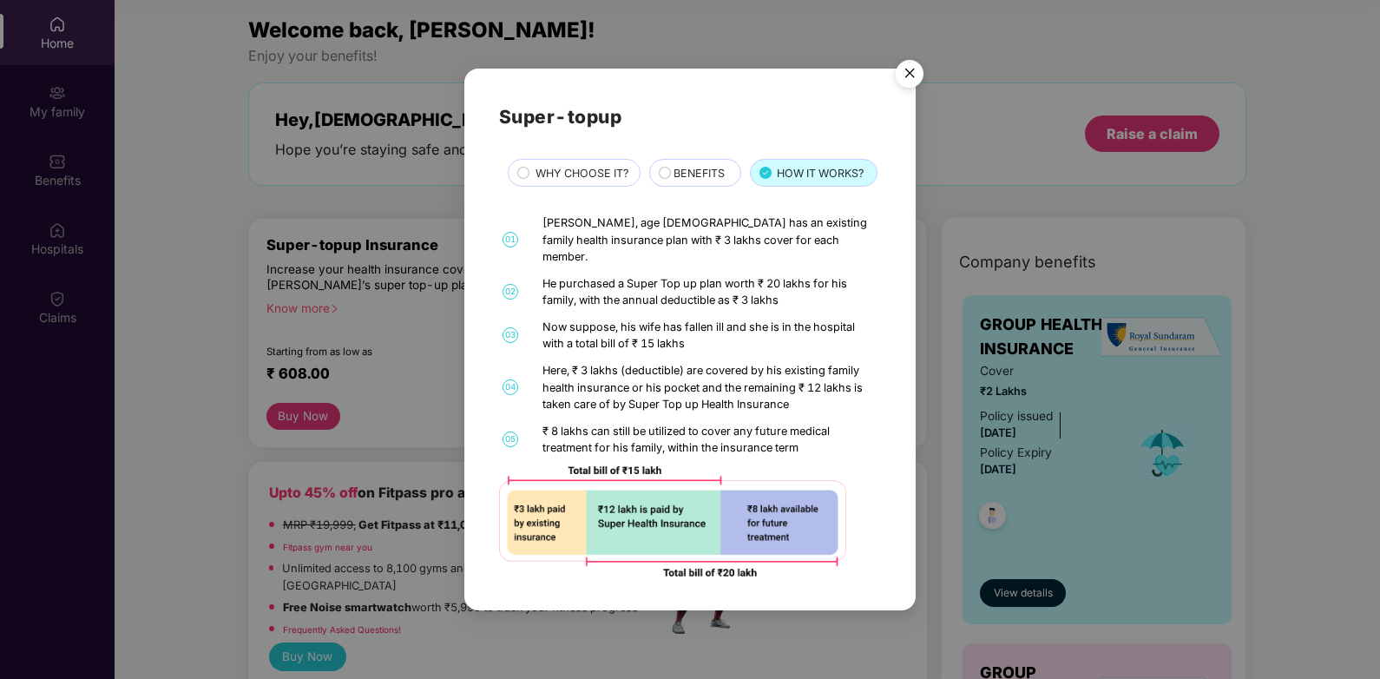
click at [912, 62] on img "Close" at bounding box center [909, 76] width 49 height 49
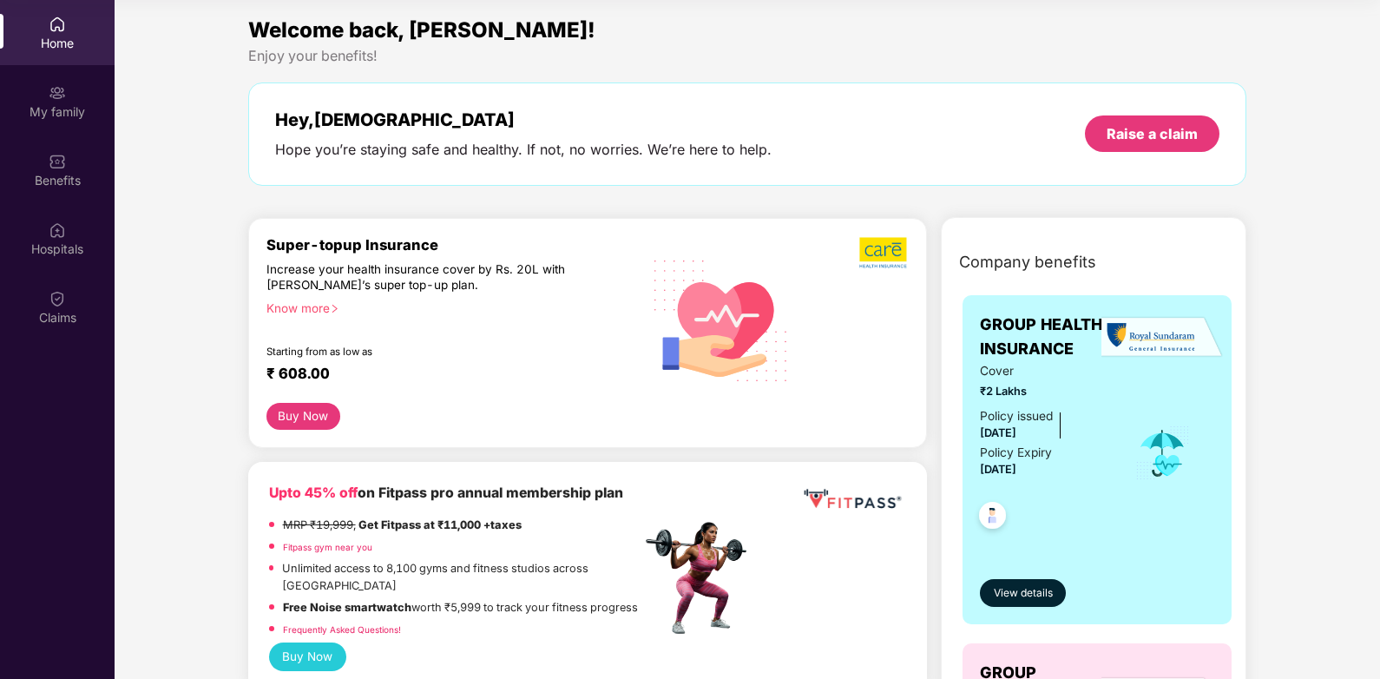
click at [540, 333] on div "Super-topup Insurance Increase your health insurance cover by Rs. 20L with [PER…" at bounding box center [453, 319] width 375 height 167
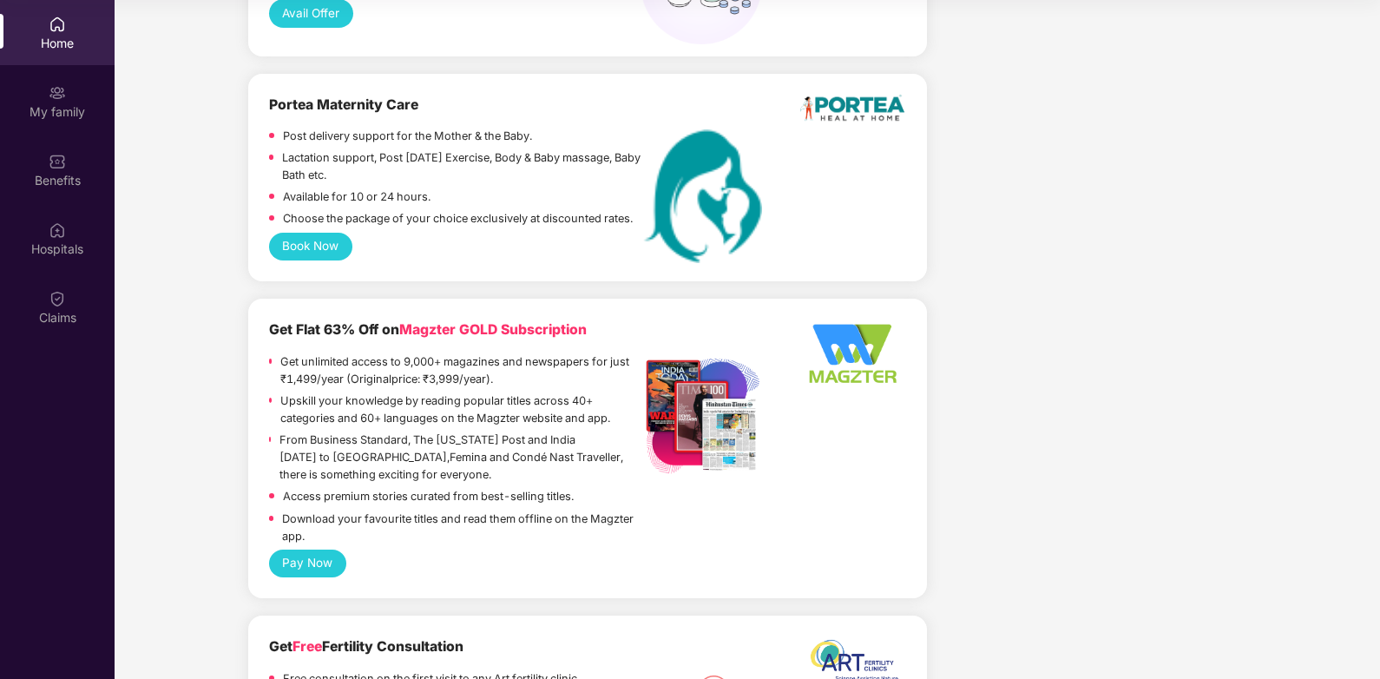
scroll to position [1573, 0]
